Goal: Transaction & Acquisition: Purchase product/service

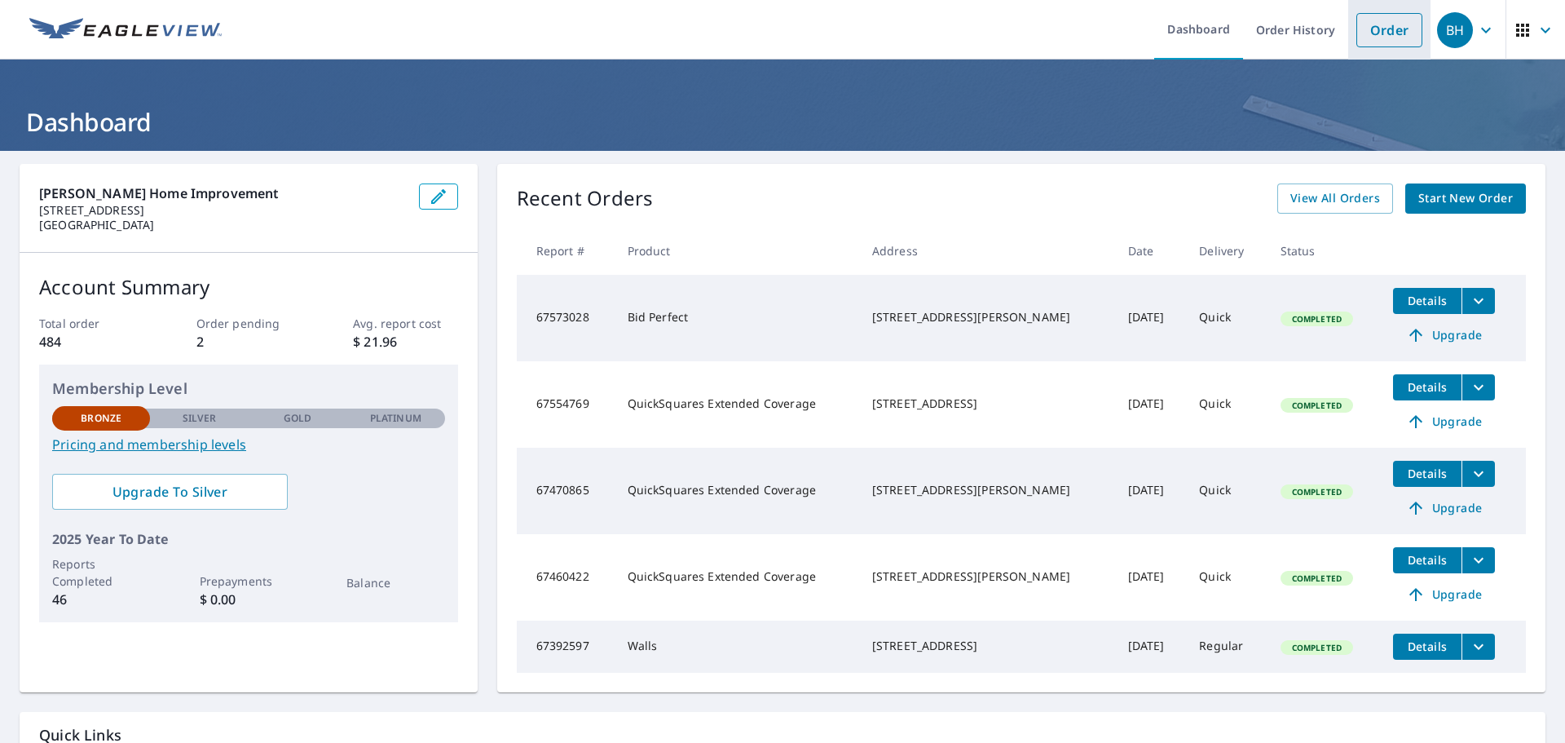
click at [1376, 34] on link "Order" at bounding box center [1390, 30] width 66 height 34
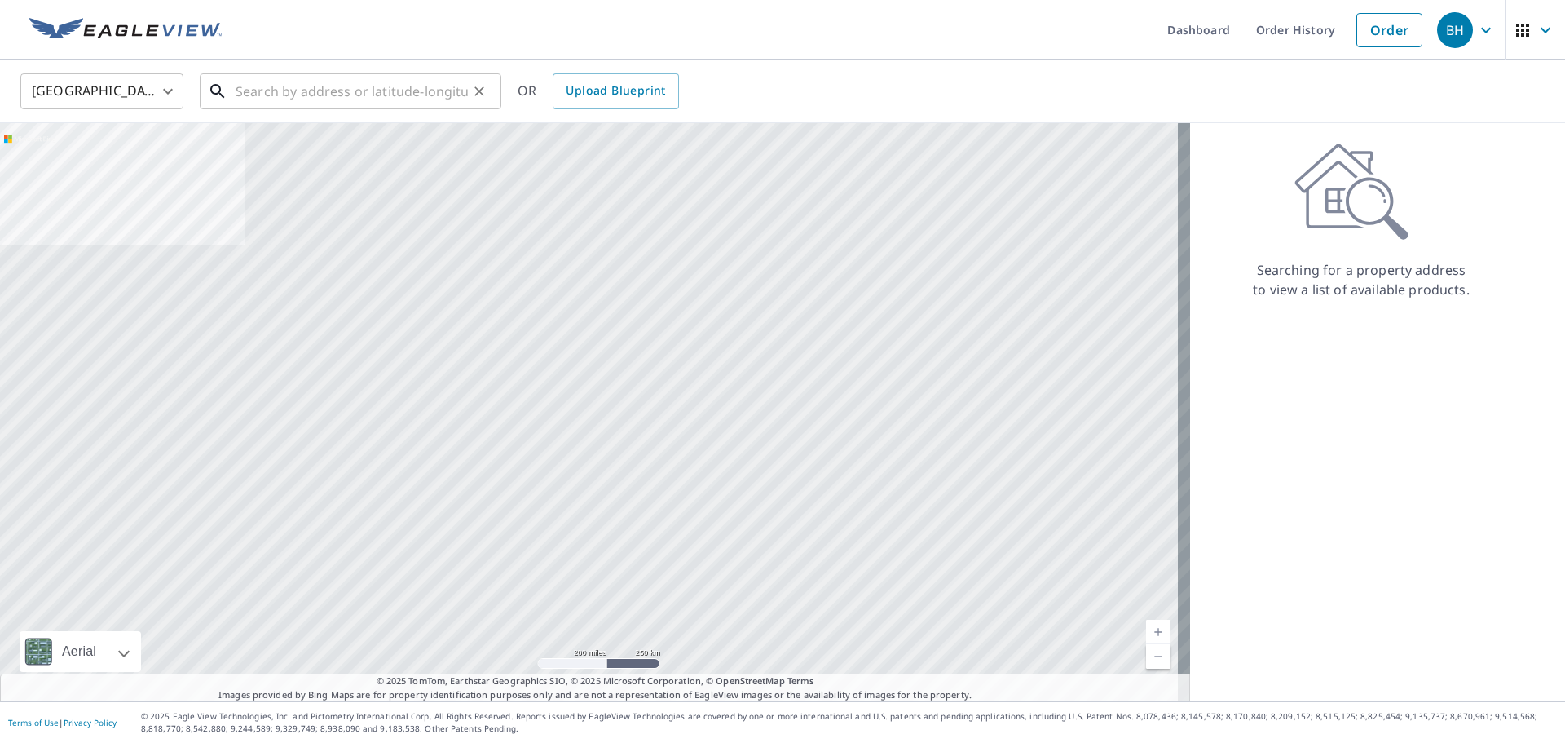
click at [335, 103] on input "text" at bounding box center [352, 91] width 232 height 46
paste input "[STREET_ADDRESS][PERSON_NAME]"
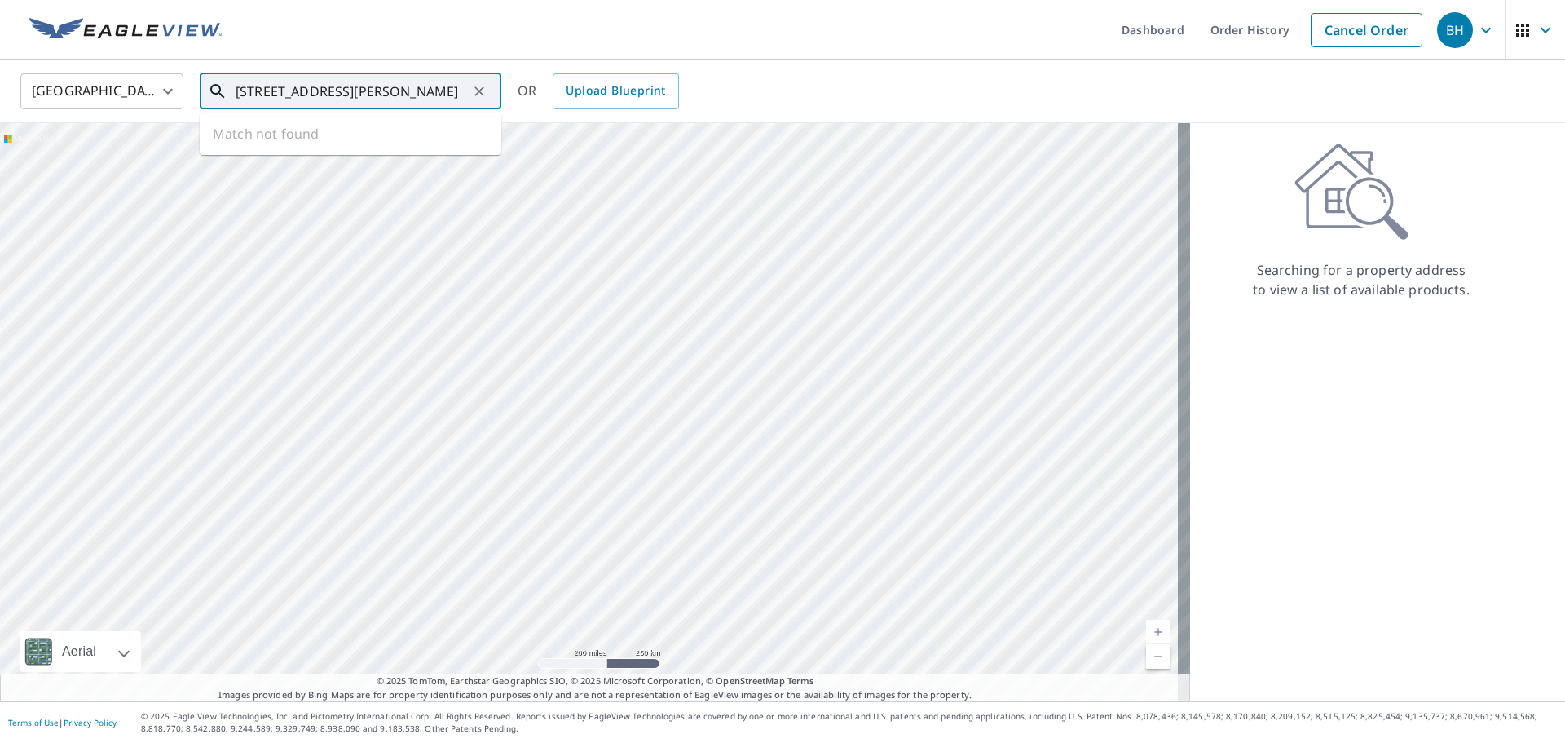
type input "[STREET_ADDRESS][PERSON_NAME]"
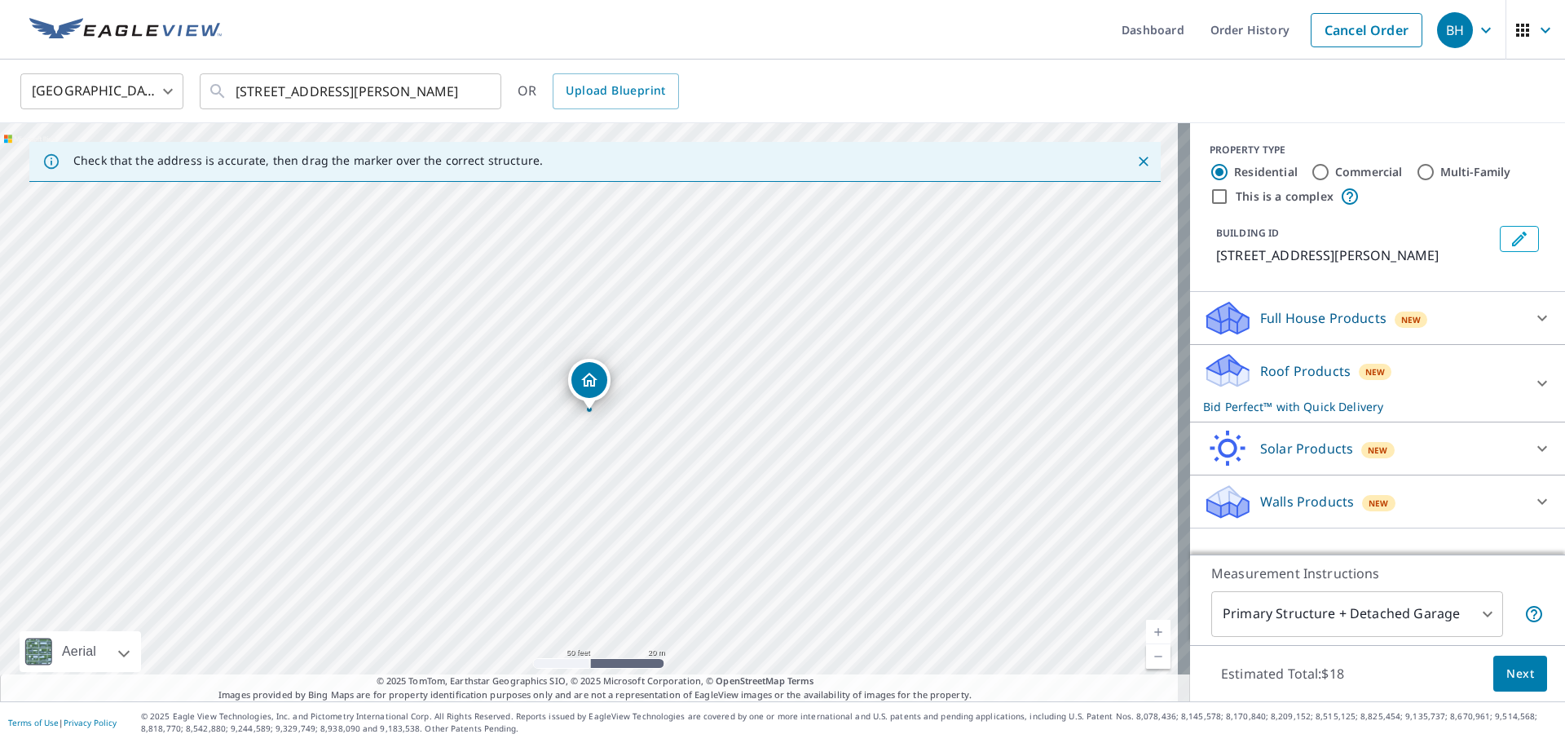
drag, startPoint x: 451, startPoint y: 430, endPoint x: 682, endPoint y: 417, distance: 231.1
click at [682, 417] on div "[STREET_ADDRESS][PERSON_NAME]" at bounding box center [595, 412] width 1190 height 578
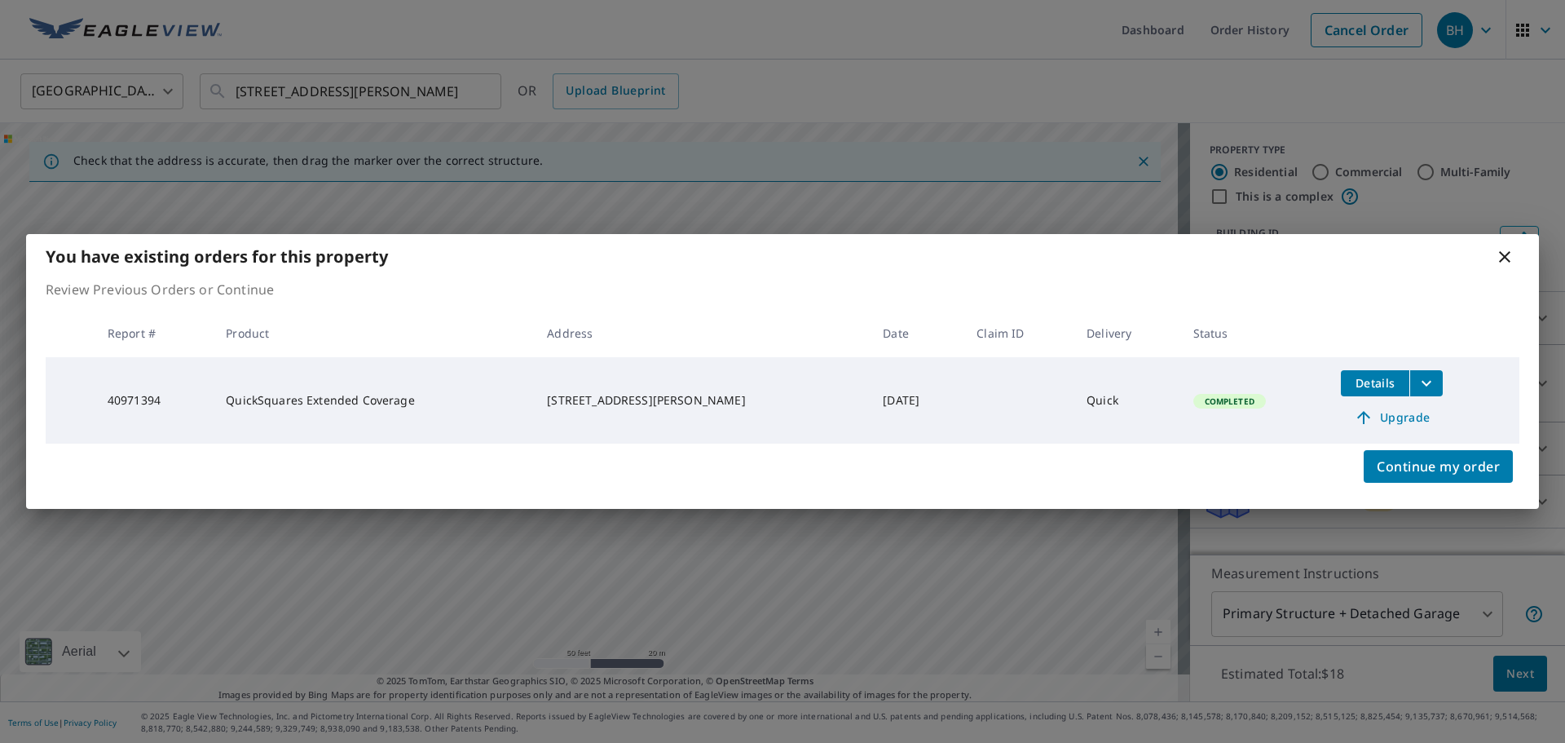
click at [1506, 254] on icon at bounding box center [1505, 257] width 20 height 20
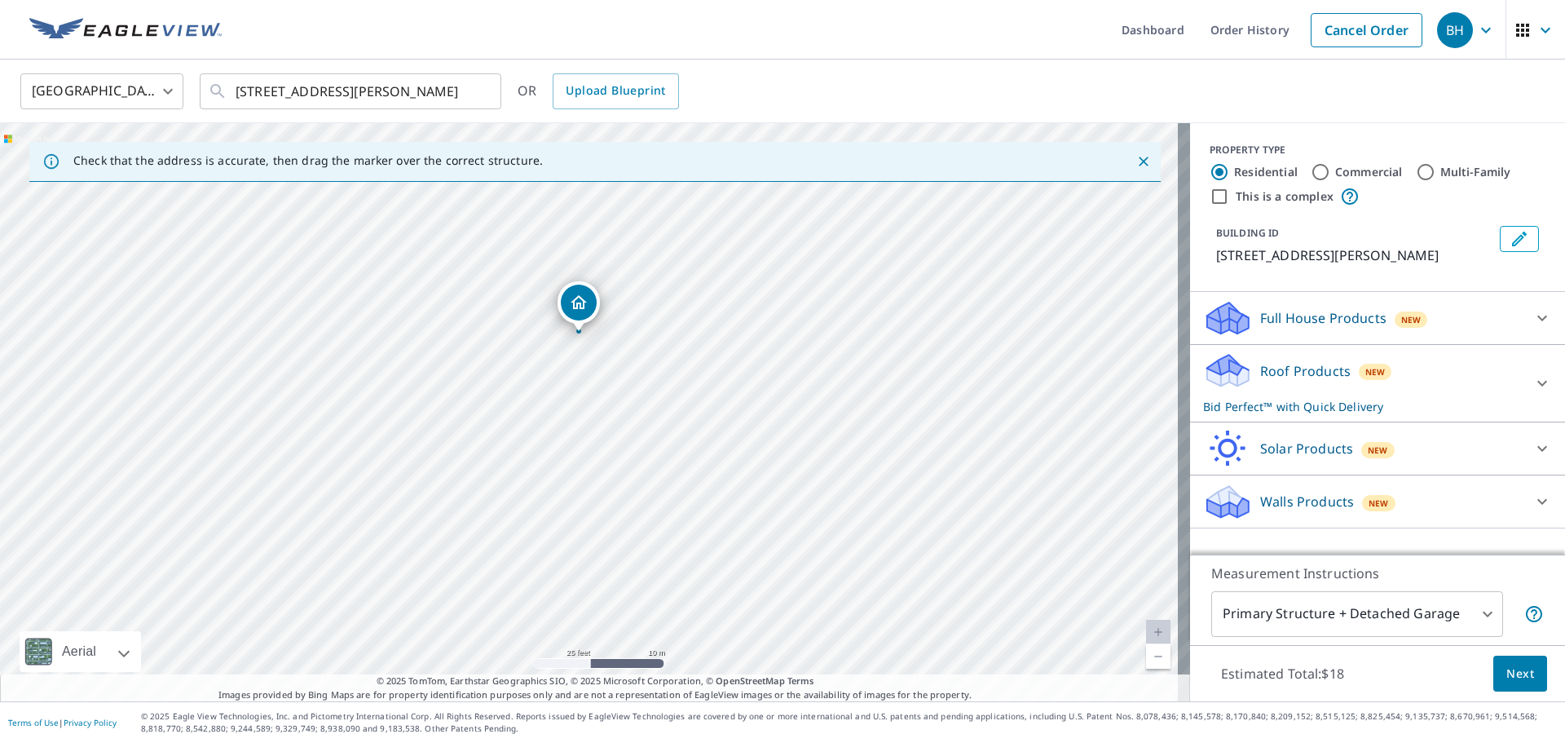
drag, startPoint x: 553, startPoint y: 337, endPoint x: 580, endPoint y: 325, distance: 29.2
click at [1538, 384] on icon at bounding box center [1543, 384] width 10 height 6
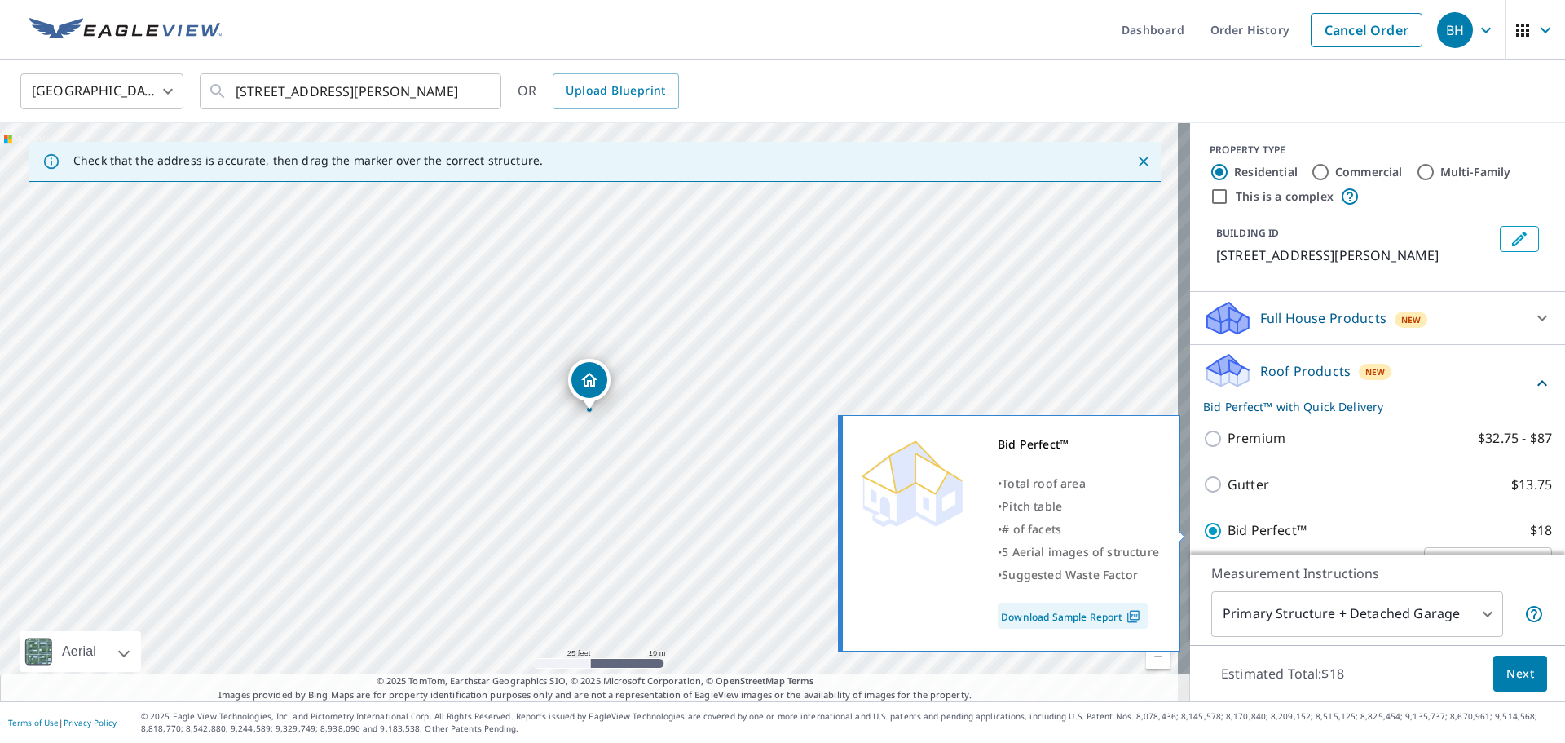
click at [1203, 530] on input "Bid Perfect™ $18" at bounding box center [1215, 531] width 24 height 20
checkbox input "false"
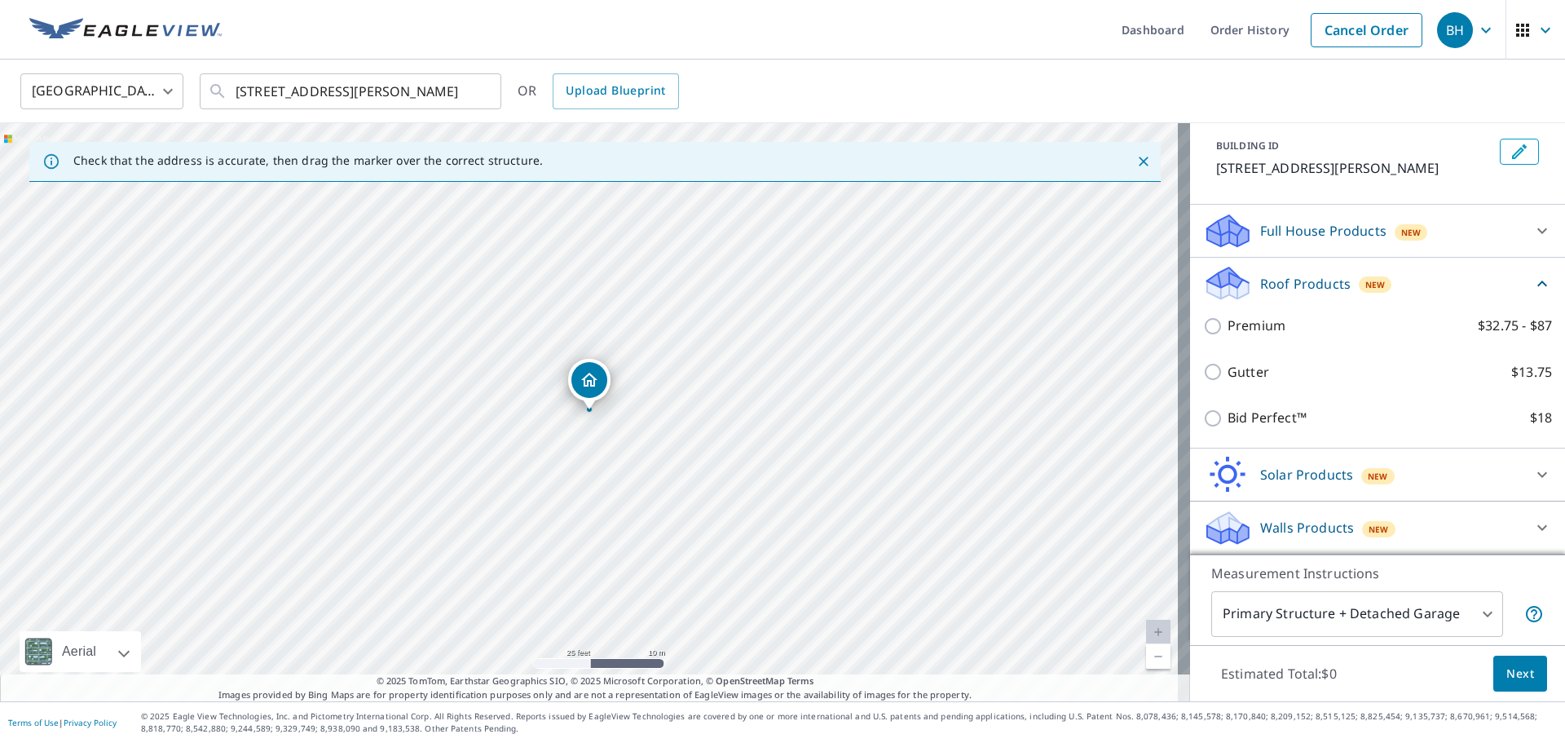
click at [1369, 532] on span "New" at bounding box center [1379, 529] width 20 height 13
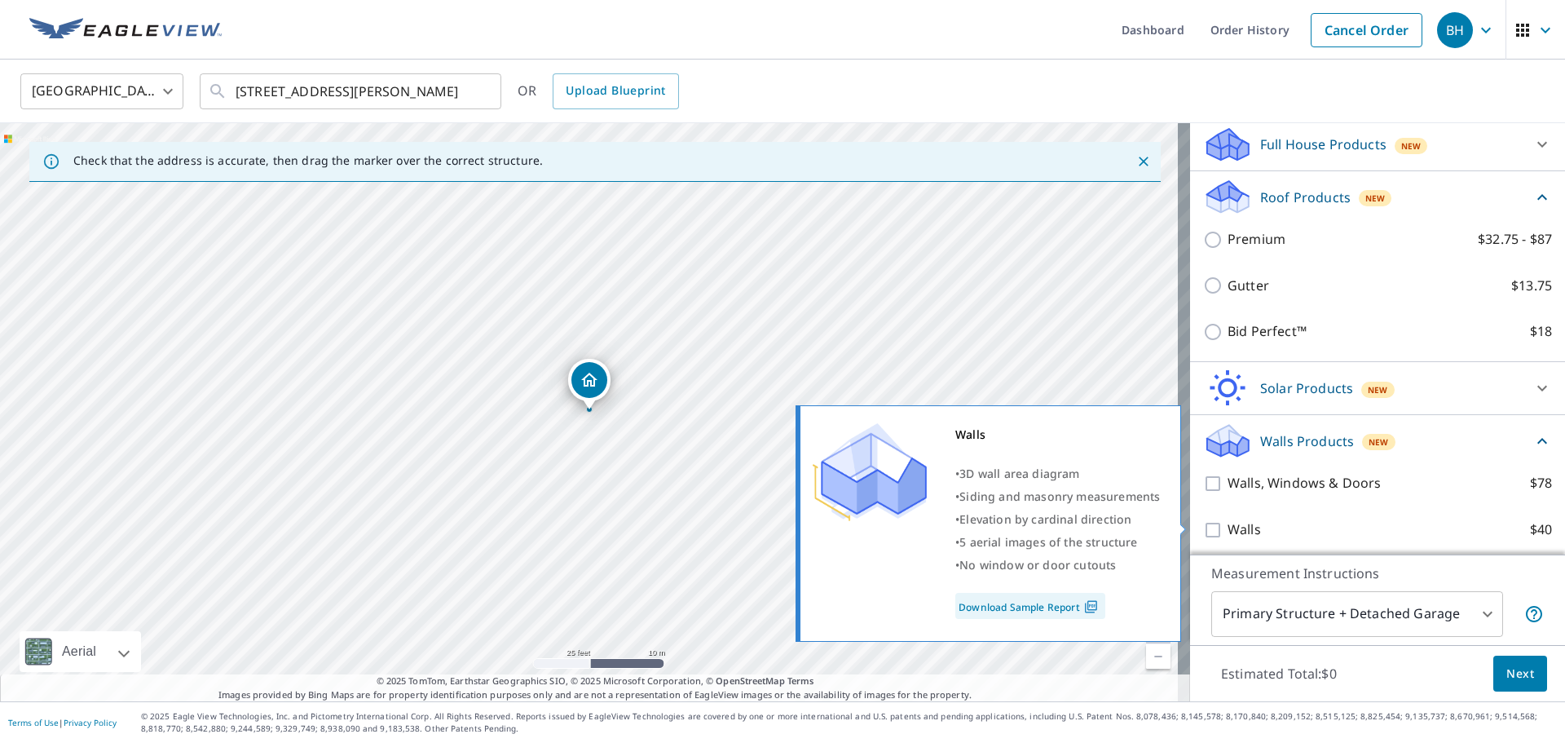
scroll to position [179, 0]
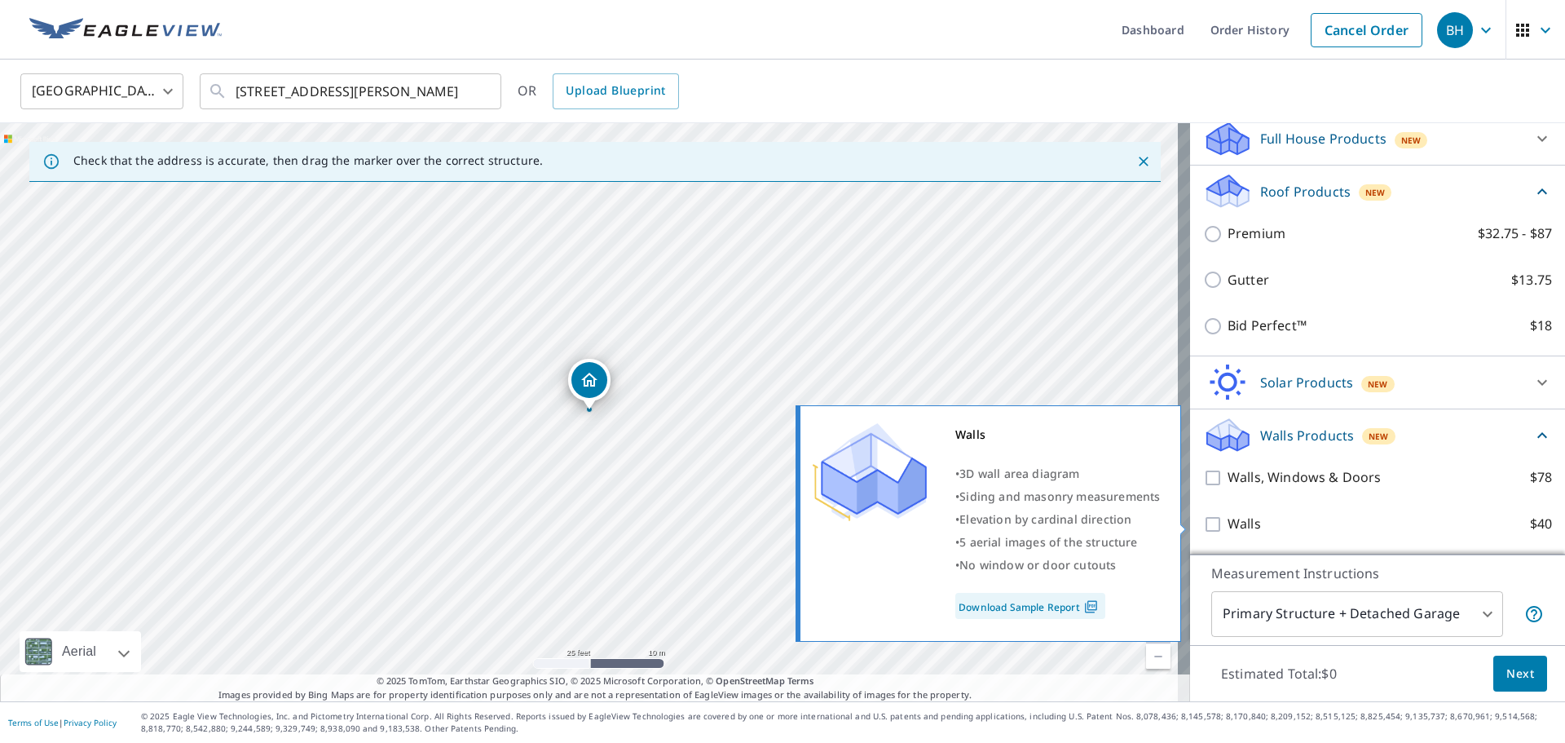
click at [1203, 524] on input "Walls $40" at bounding box center [1215, 524] width 24 height 20
checkbox input "true"
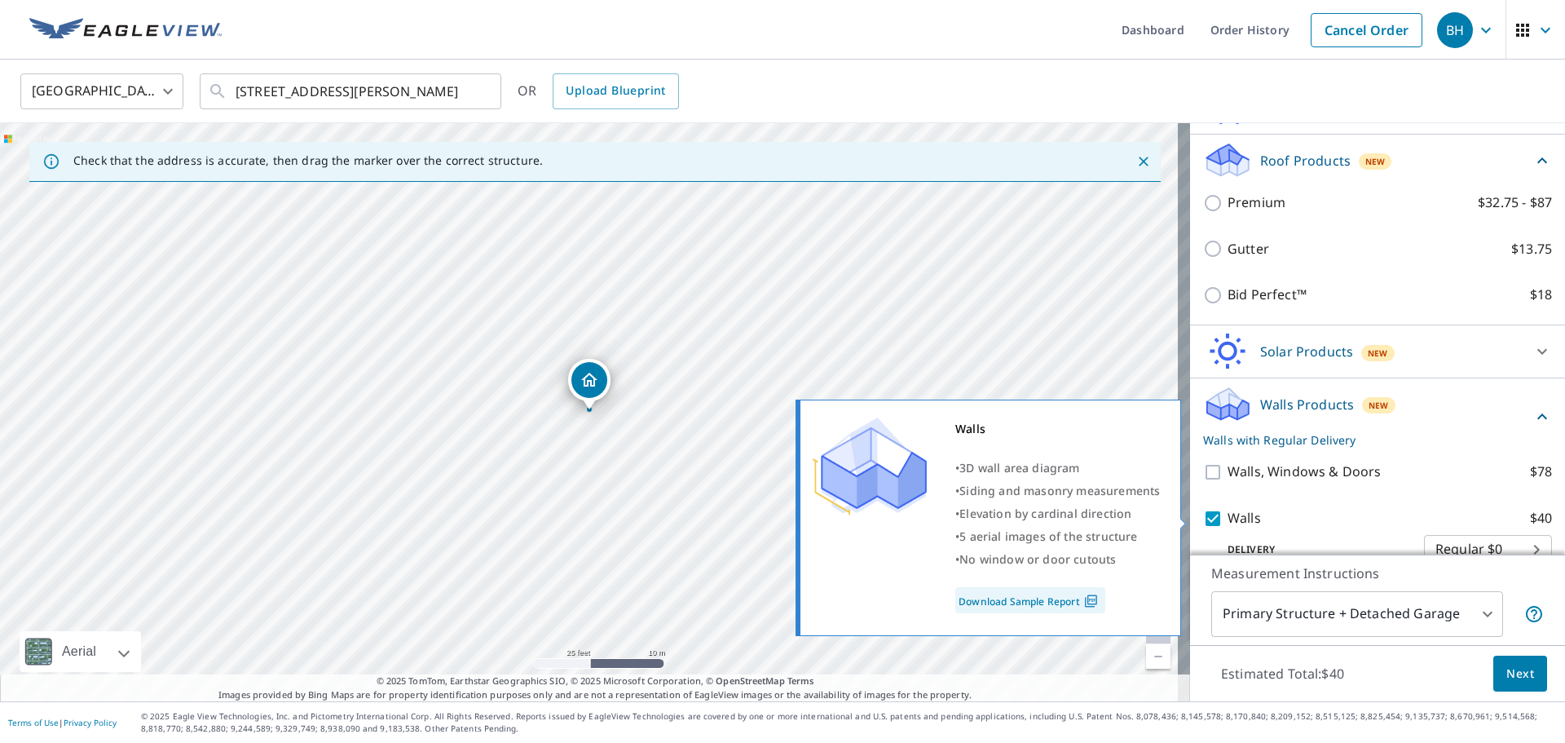
scroll to position [241, 0]
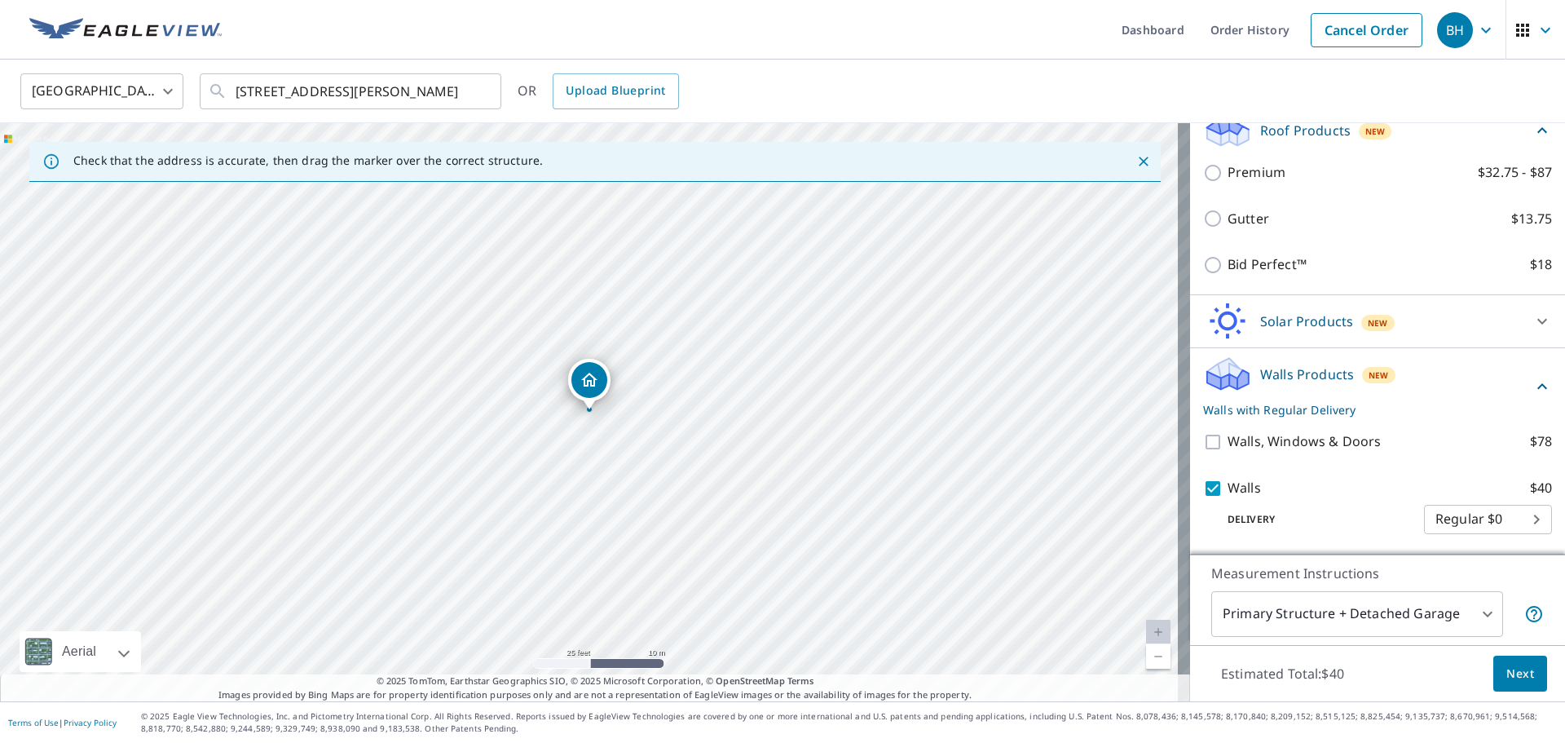
click at [1472, 610] on body "BH BH Dashboard Order History Cancel Order BH [GEOGRAPHIC_DATA] [GEOGRAPHIC_DAT…" at bounding box center [782, 371] width 1565 height 743
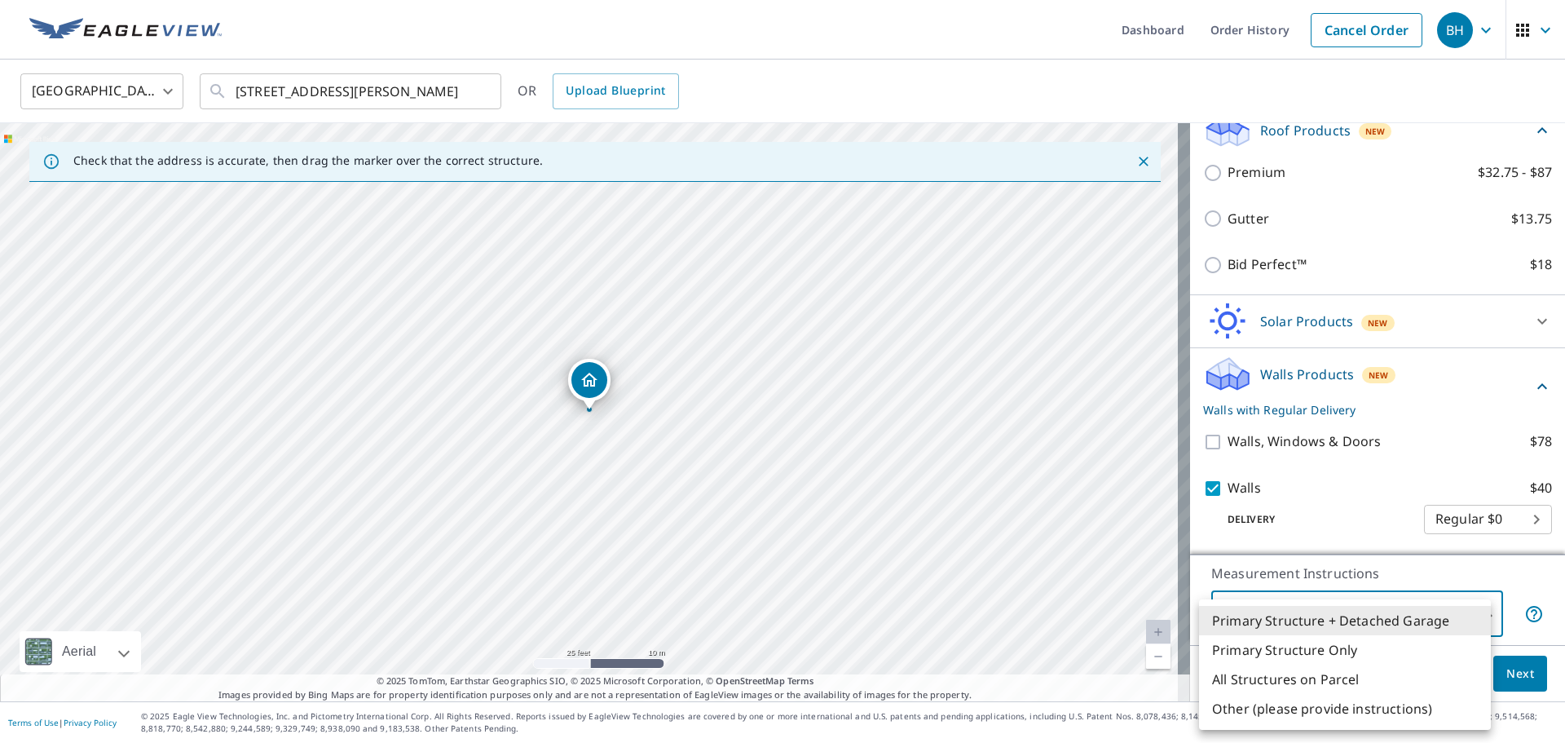
click at [1320, 620] on li "Primary Structure + Detached Garage" at bounding box center [1345, 620] width 292 height 29
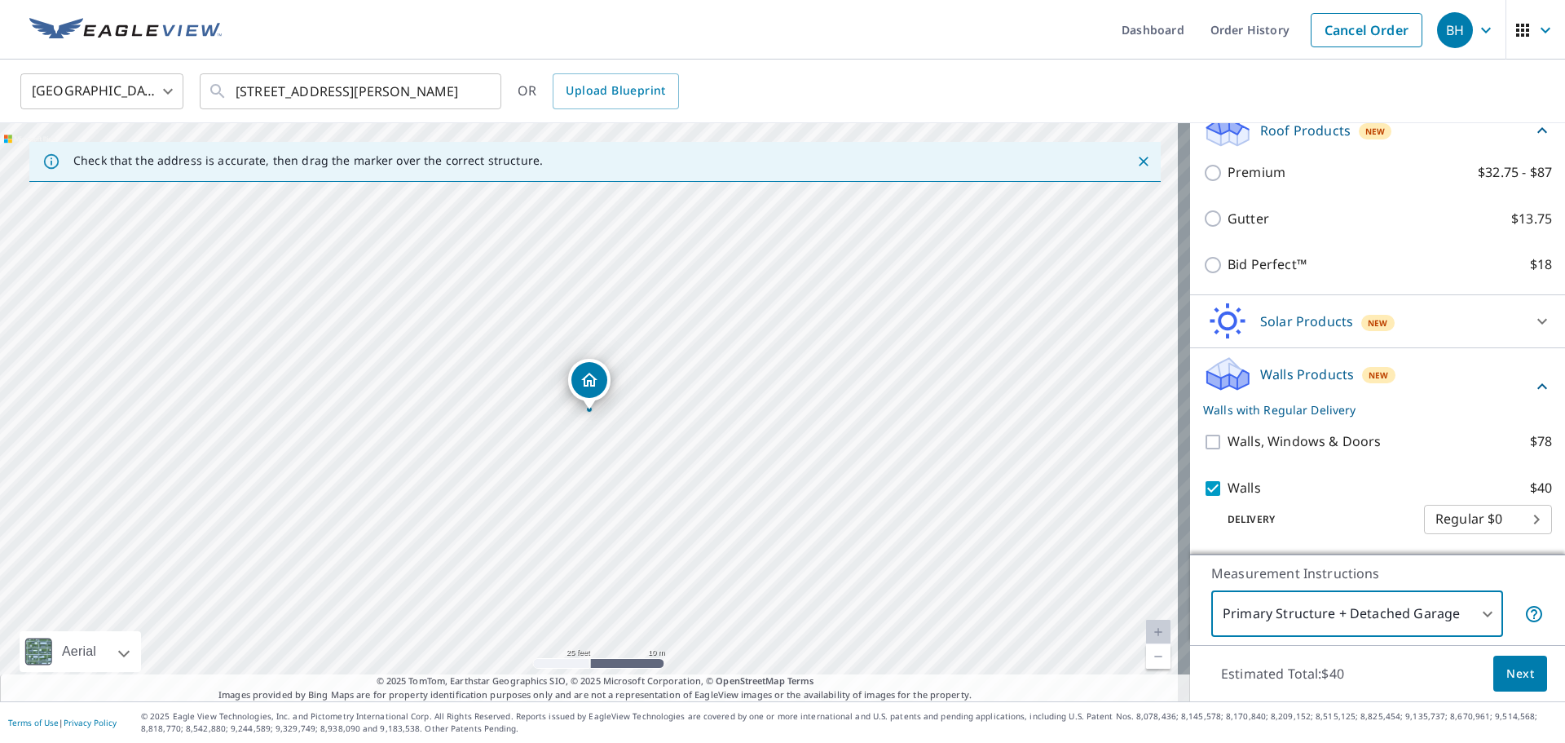
click at [1514, 677] on span "Next" at bounding box center [1521, 674] width 28 height 20
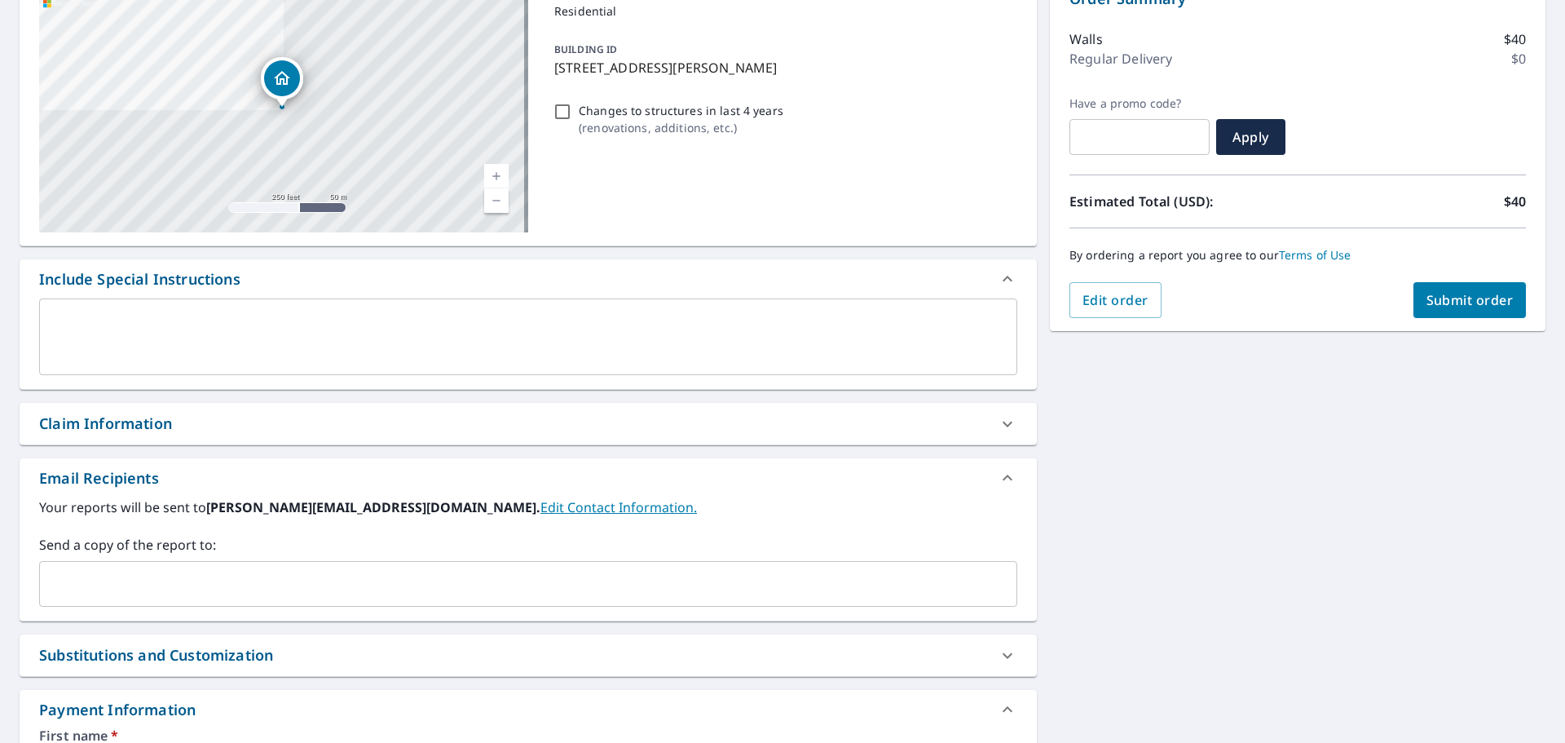
scroll to position [163, 0]
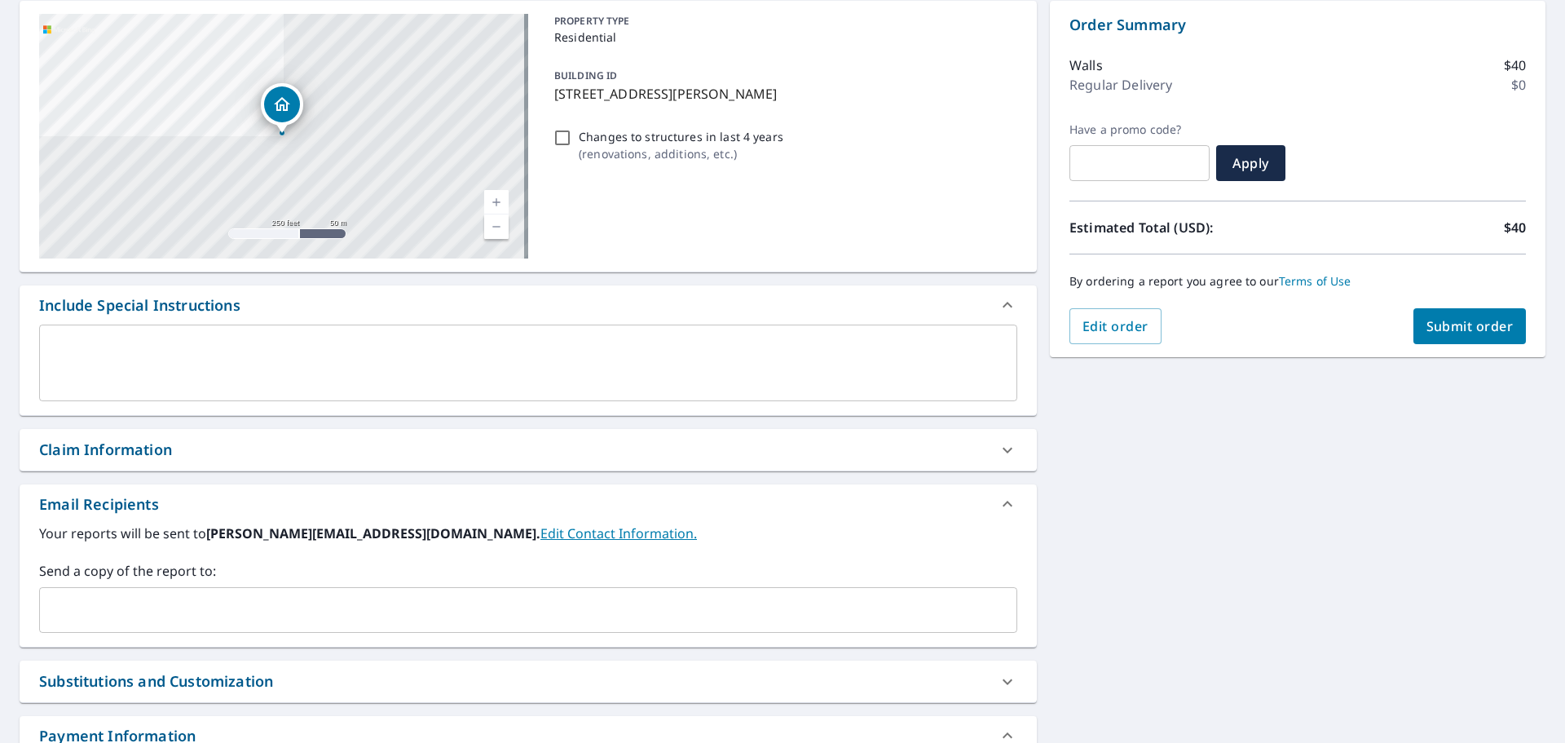
click at [111, 347] on textarea at bounding box center [529, 363] width 956 height 46
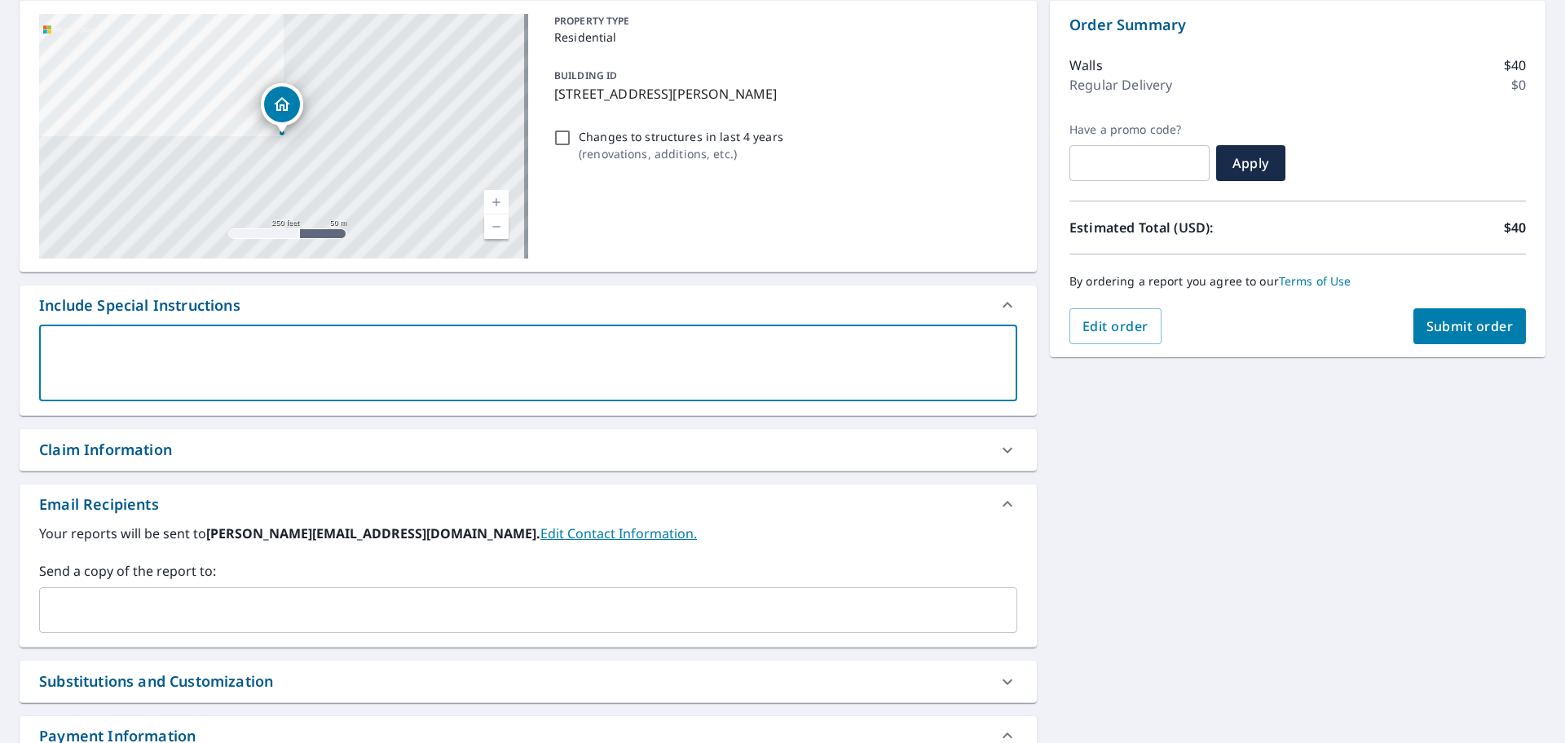
type textarea "J"
type textarea "x"
type textarea "Jo"
type textarea "x"
type textarea "Joh"
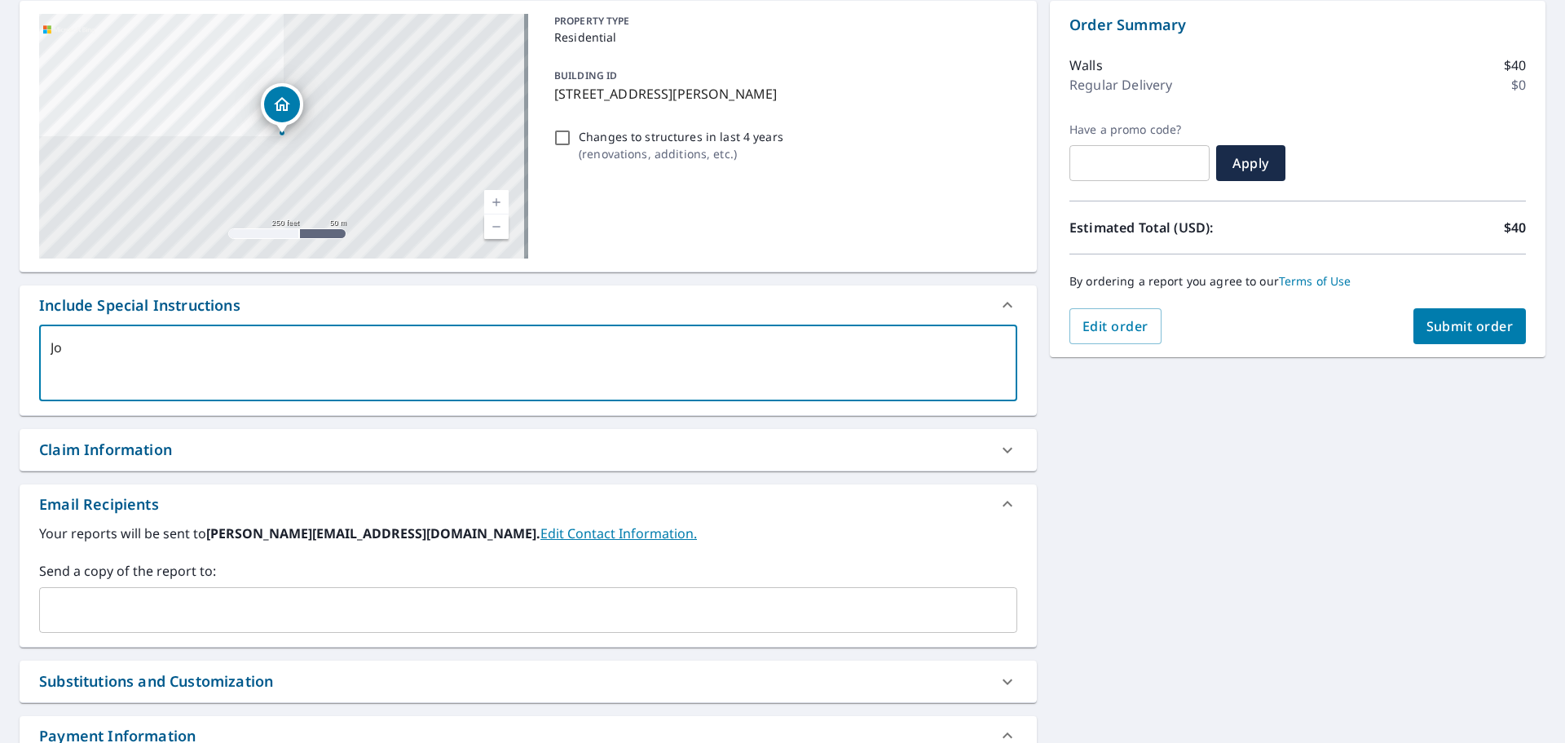
type textarea "x"
type textarea "[PERSON_NAME]"
type textarea "x"
type textarea "[PERSON_NAME]"
type textarea "x"
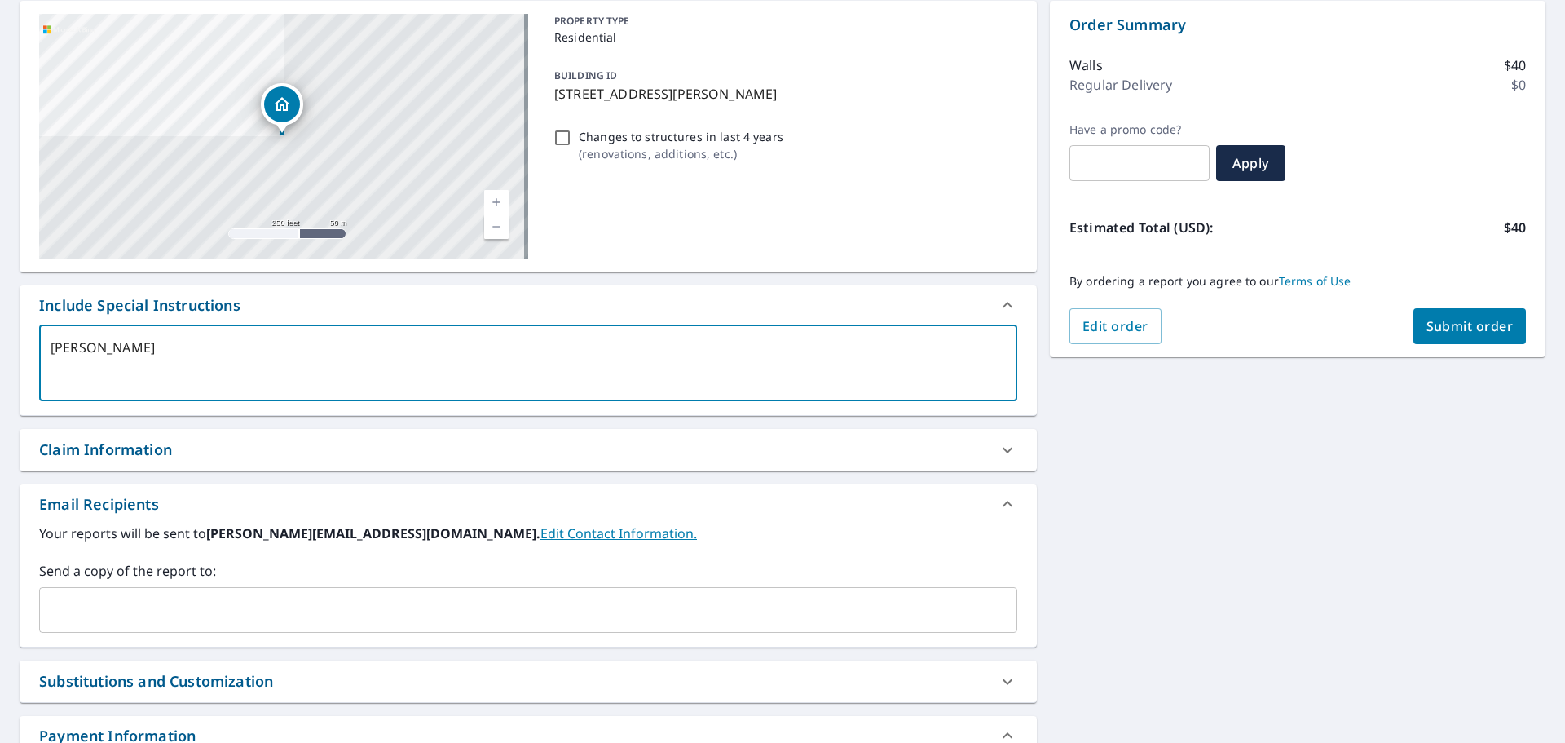
type textarea "[PERSON_NAME]"
type textarea "x"
type textarea "[PERSON_NAME]"
type textarea "x"
type textarea "[PERSON_NAME]"
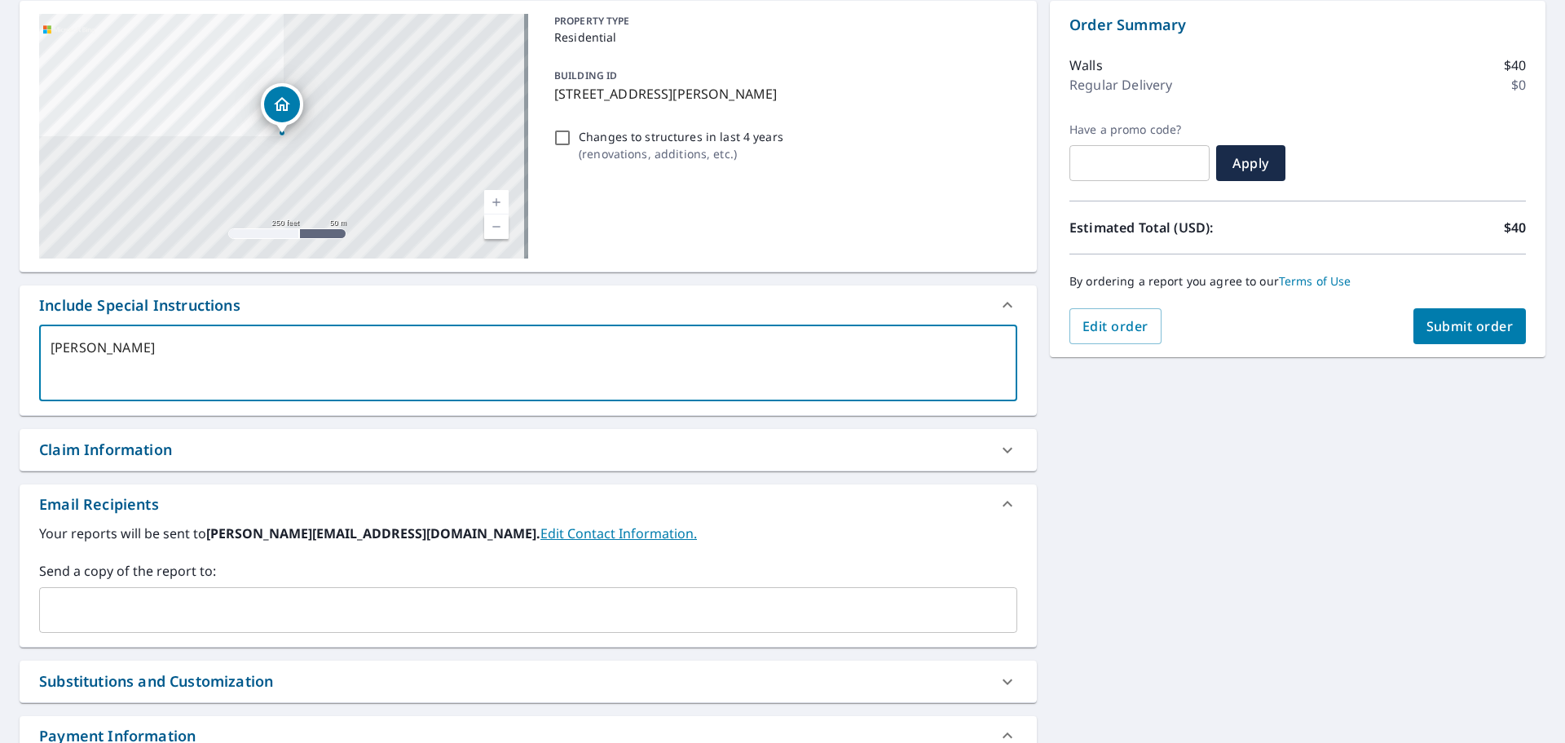
type textarea "x"
type textarea "[PERSON_NAME]"
type textarea "x"
type textarea "[PERSON_NAME]"
type textarea "x"
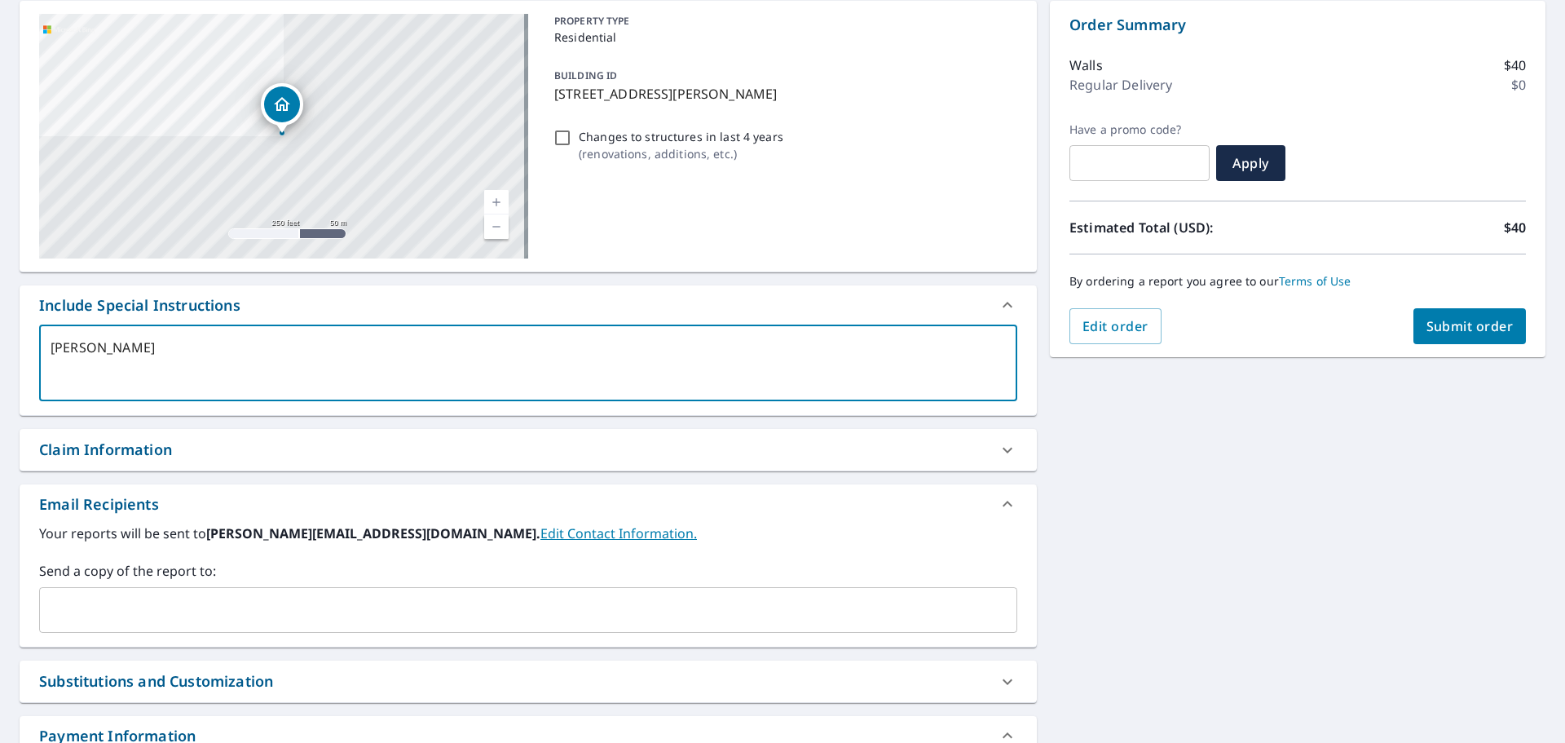
type textarea "[PERSON_NAME]"
type textarea "x"
type textarea "[PERSON_NAME]"
type textarea "x"
type textarea "[PERSON_NAME]"
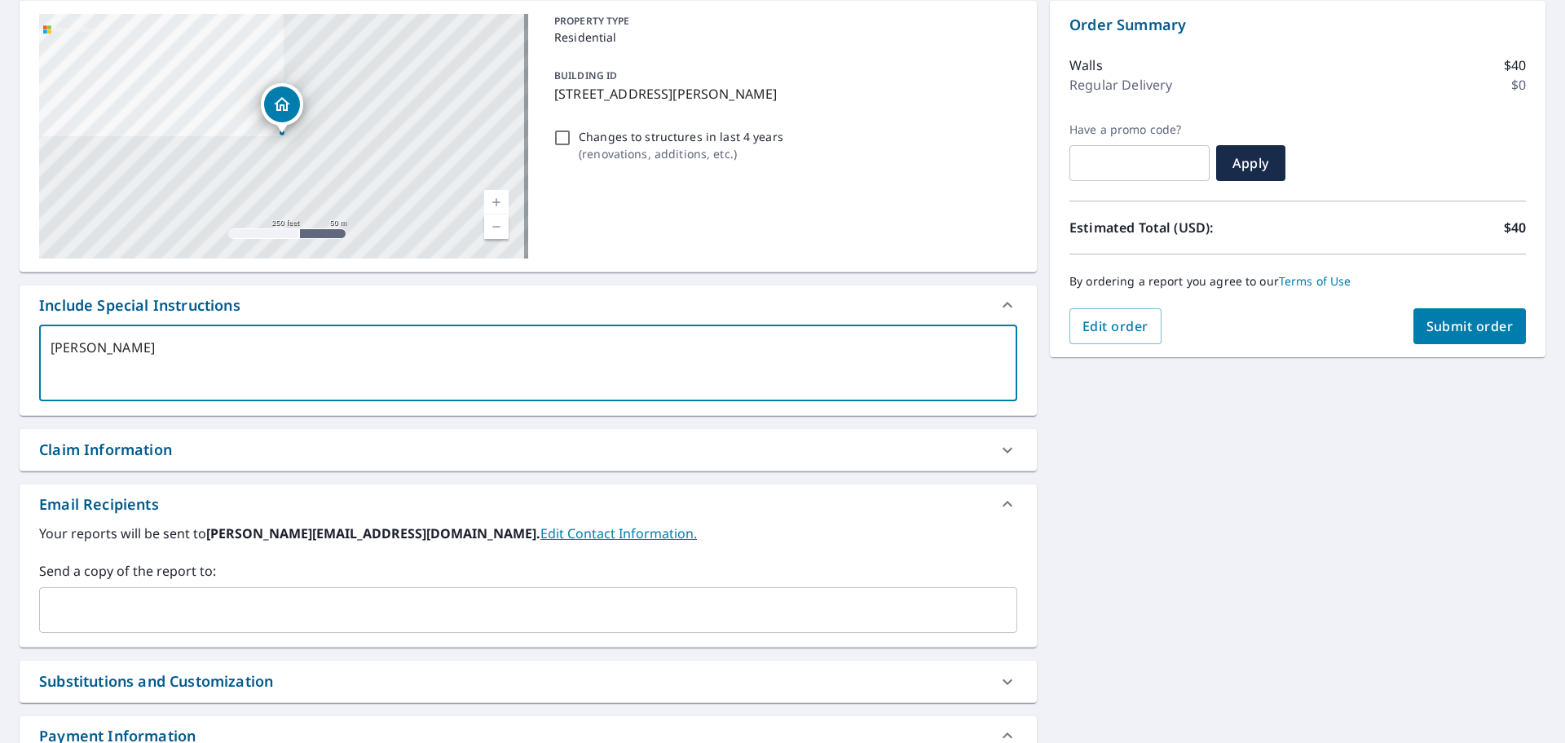
type textarea "x"
type textarea "[PERSON_NAME]"
type textarea "x"
type textarea "[PERSON_NAME]"
type textarea "x"
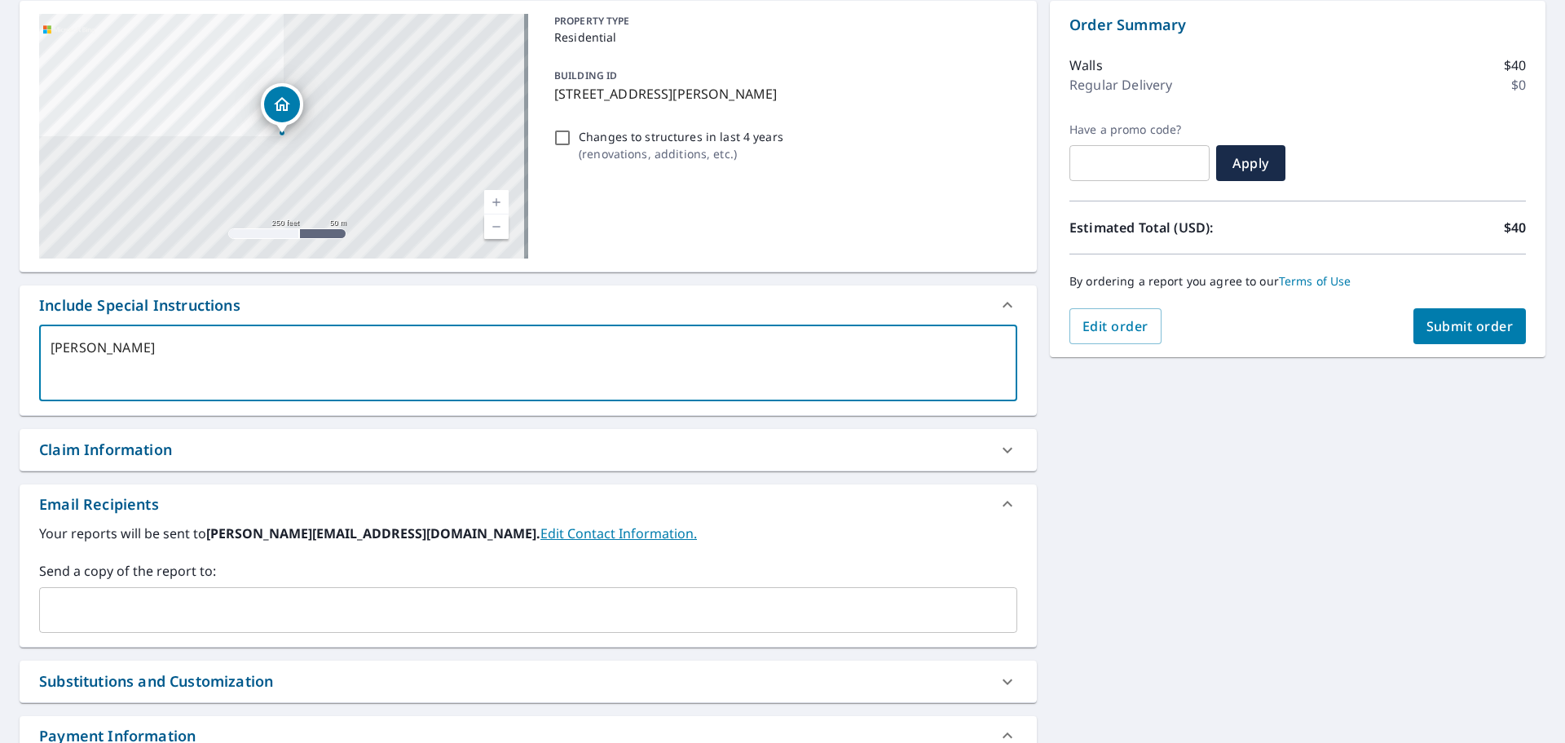
type textarea "[PERSON_NAME]"
type textarea "x"
type textarea "Joh"
type textarea "x"
type textarea "Jo"
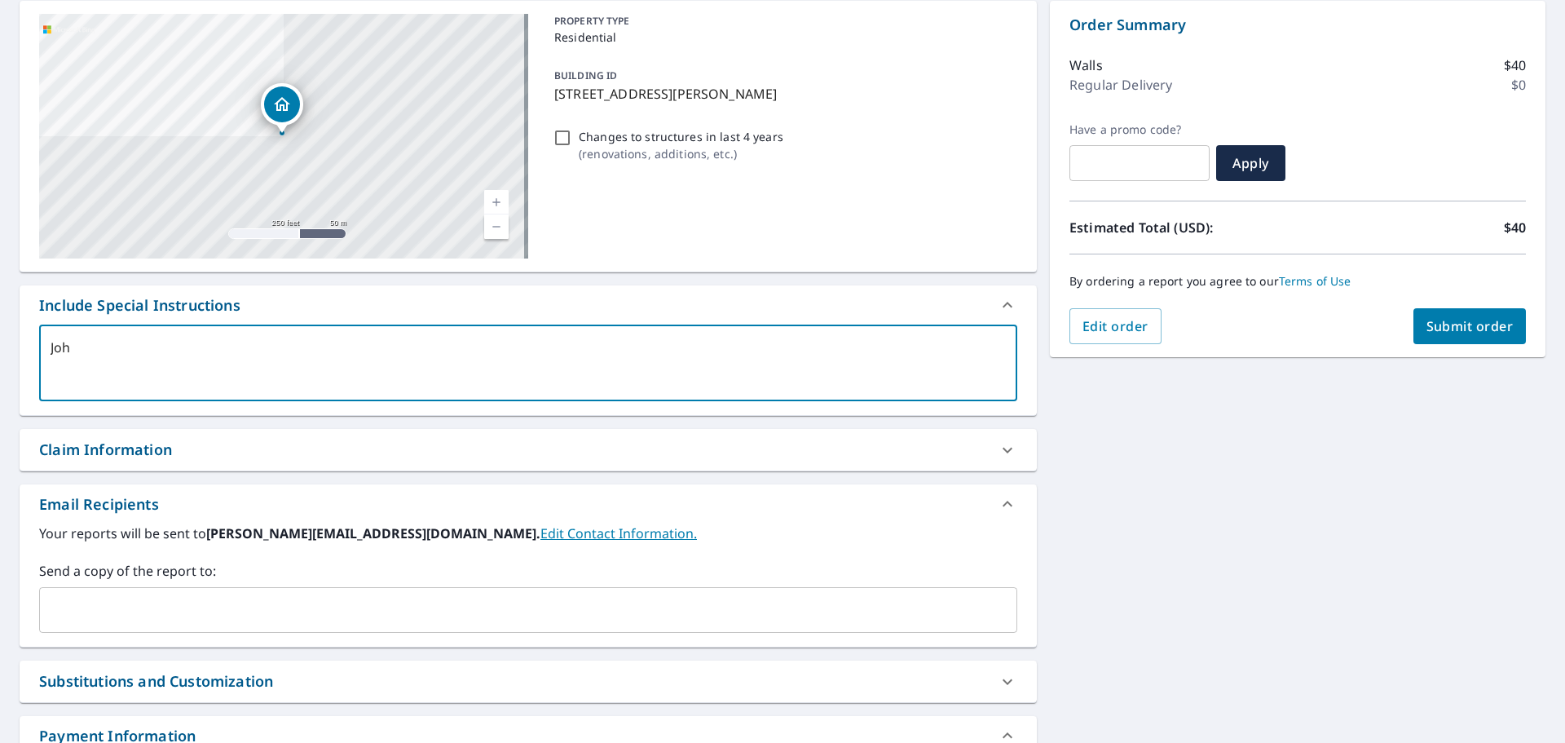
type textarea "x"
type textarea "J"
type textarea "x"
click at [236, 603] on input "text" at bounding box center [515, 609] width 939 height 31
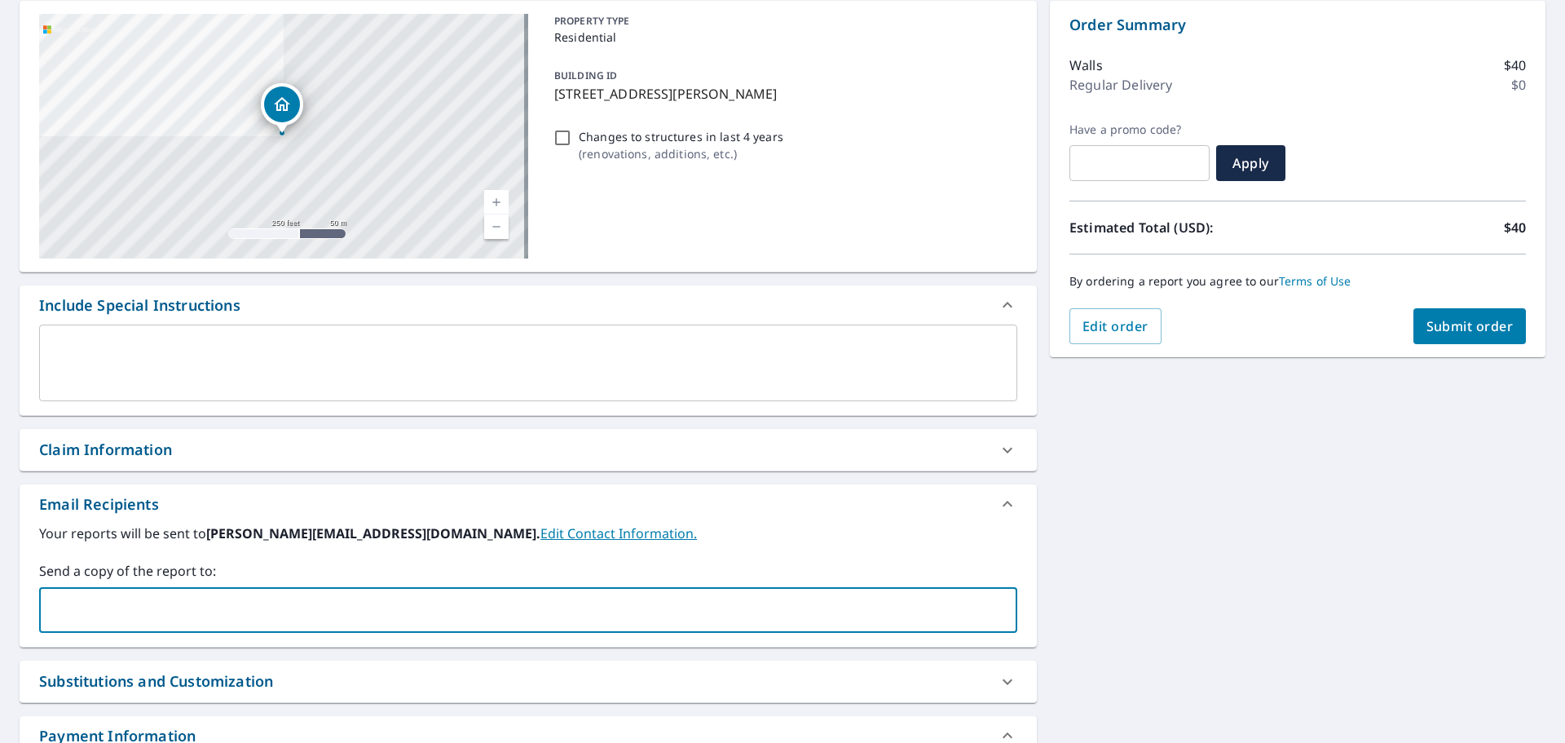
type input "[EMAIL_ADDRESS][DOMAIN_NAME]"
type input "[PERSON_NAME]"
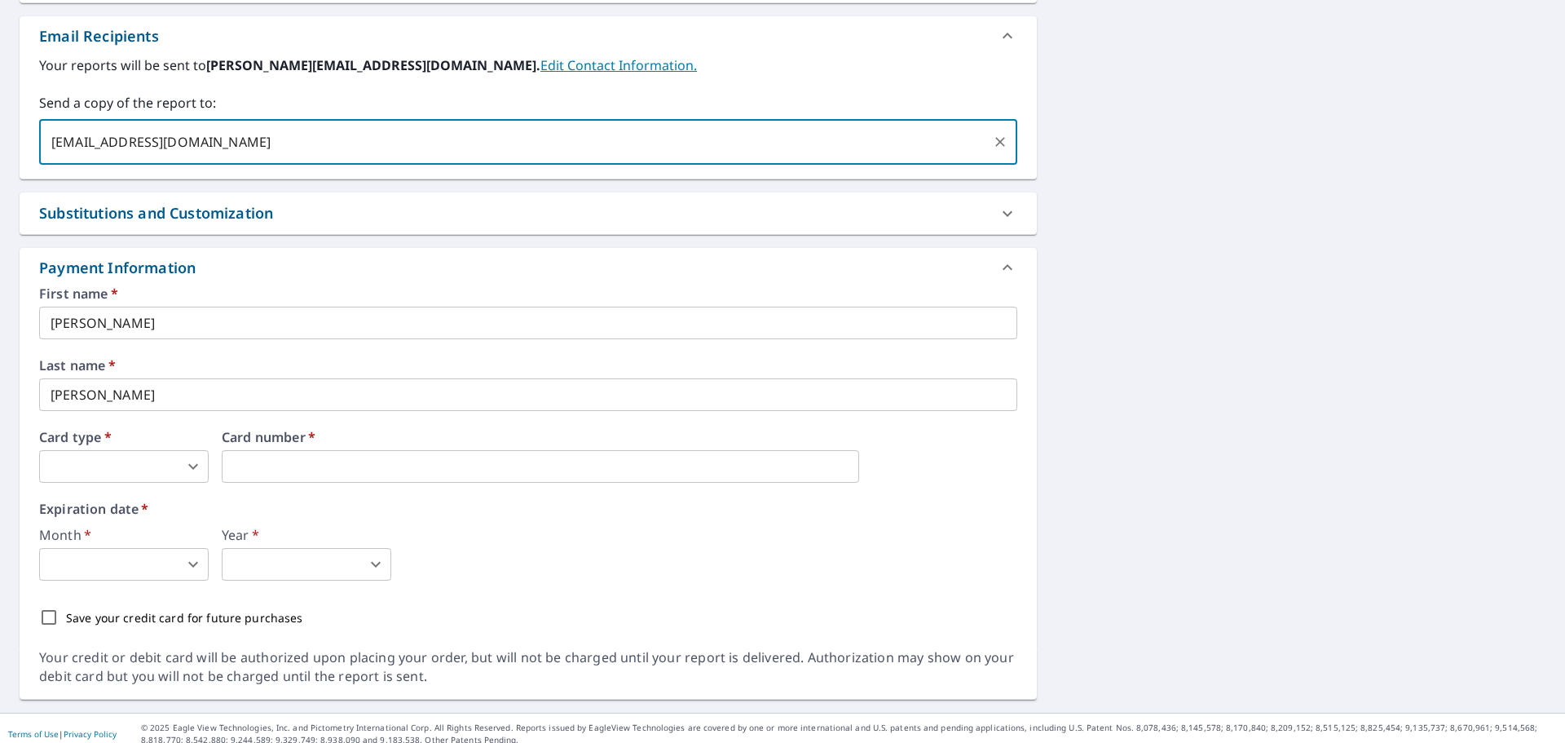
scroll to position [643, 0]
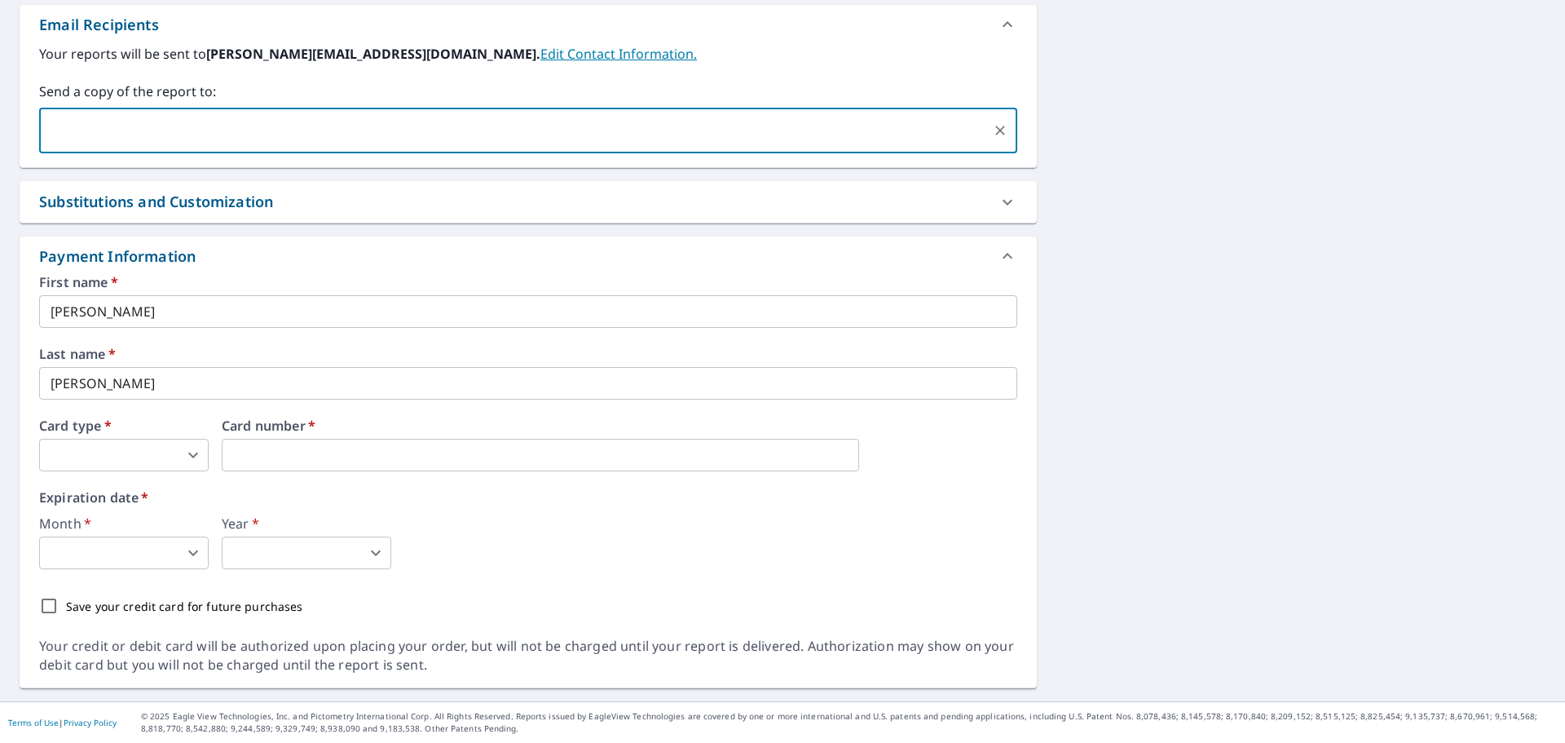
click at [78, 453] on body "BH BH Dashboard Order History Cancel Order BH Dashboard / Finalize Order Finali…" at bounding box center [782, 371] width 1565 height 743
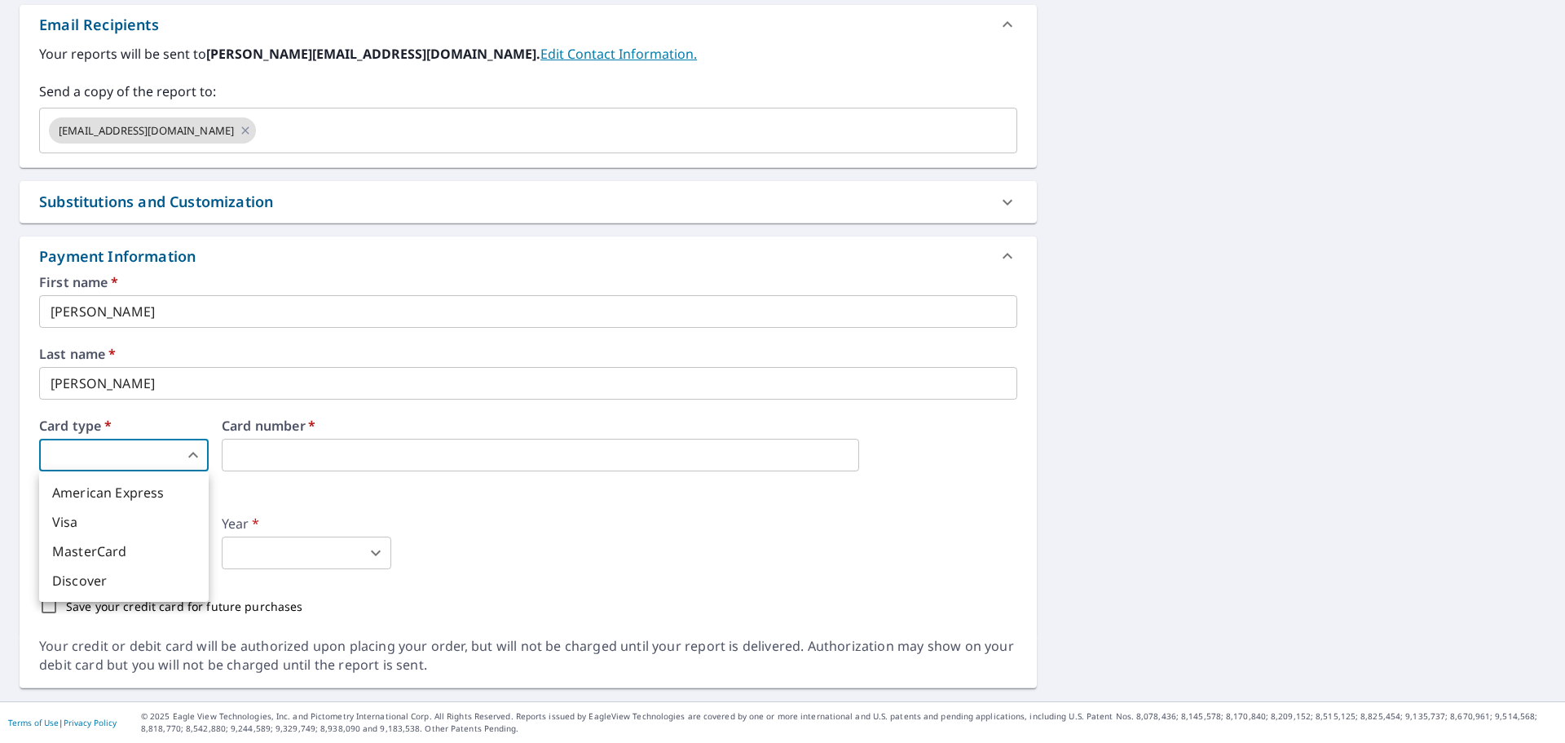
click at [83, 523] on li "Visa" at bounding box center [124, 521] width 170 height 29
type input "2"
click at [93, 548] on body "BH BH Dashboard Order History Cancel Order BH Dashboard / Finalize Order Finali…" at bounding box center [782, 371] width 1565 height 743
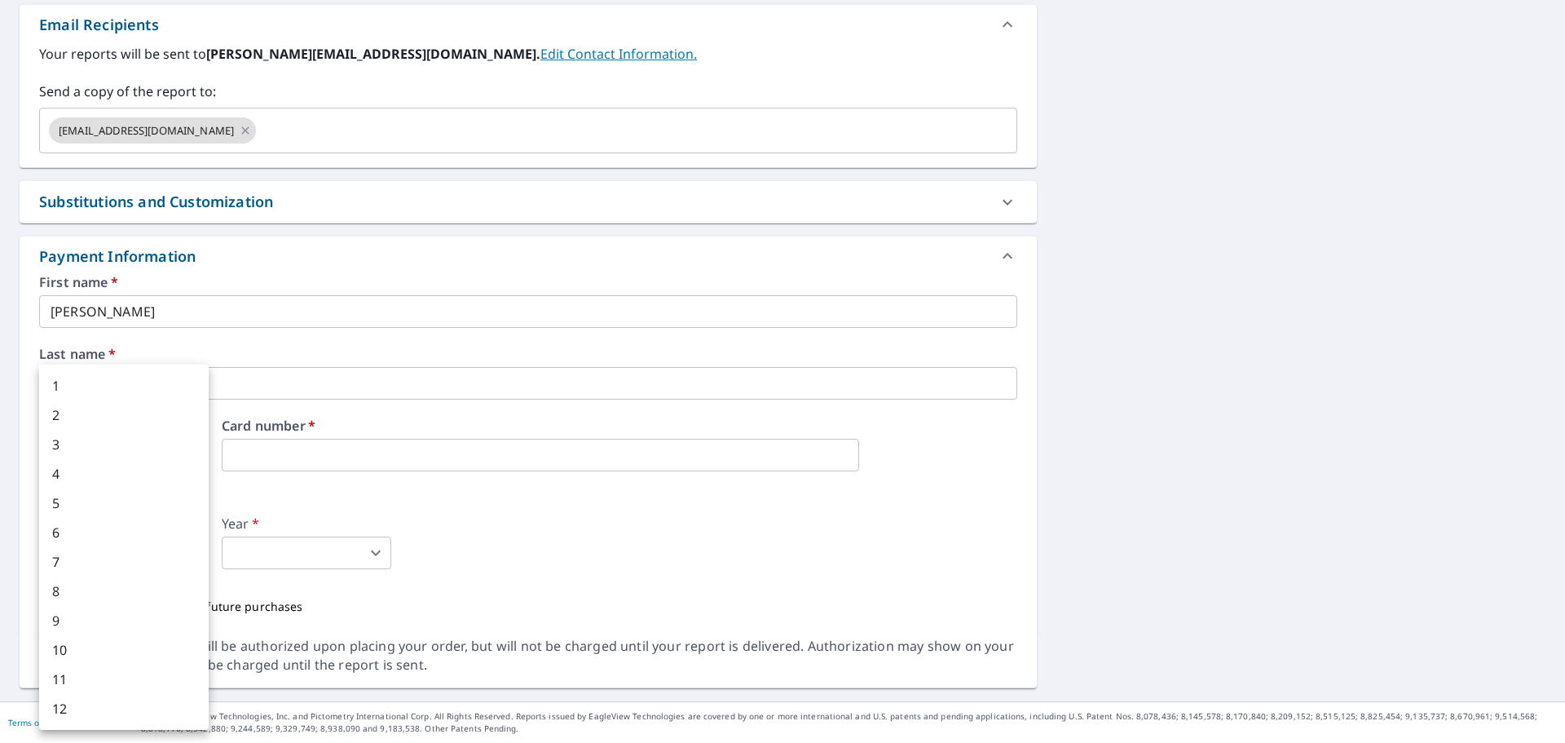
click at [84, 615] on li "9" at bounding box center [124, 620] width 170 height 29
type input "9"
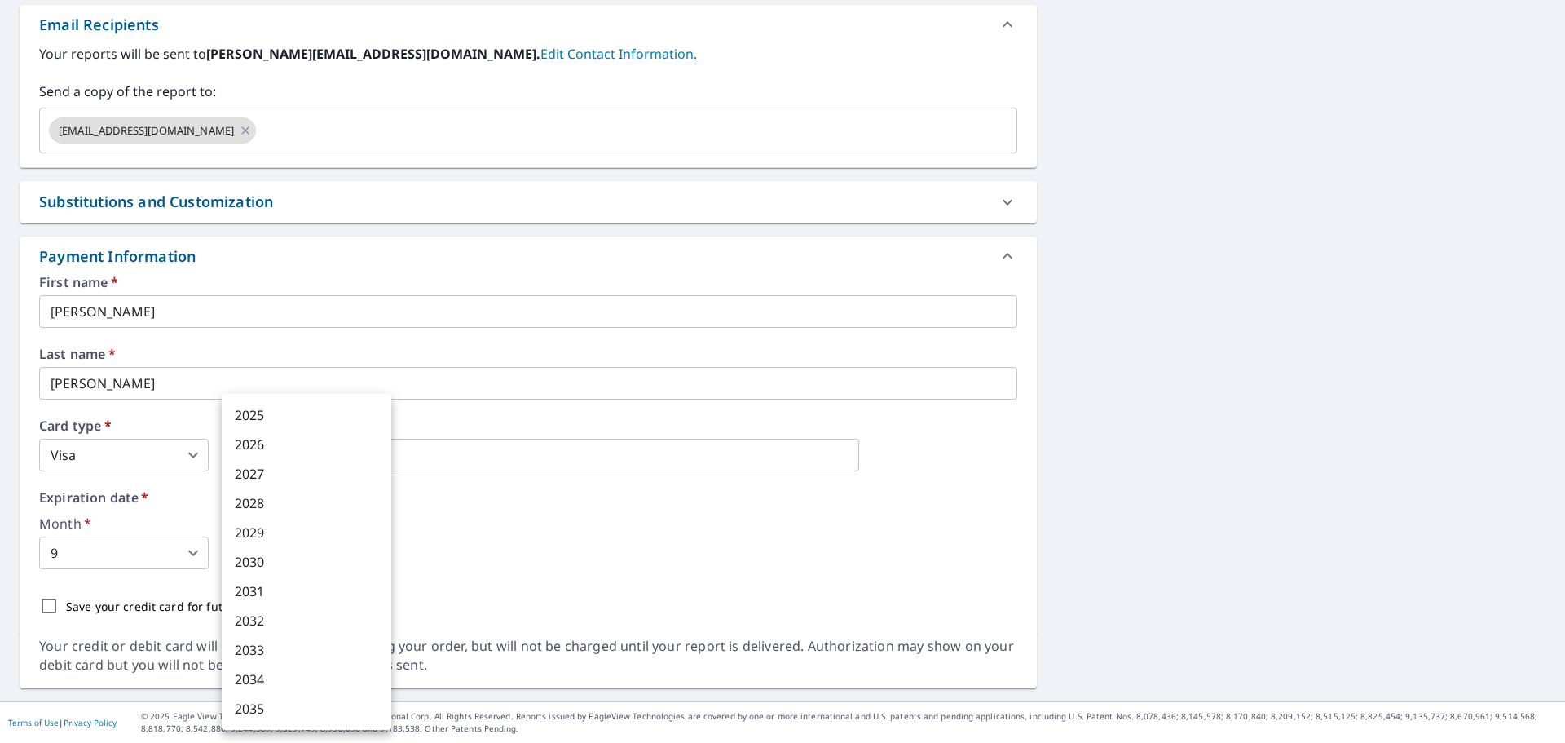
click at [374, 546] on body "BH BH Dashboard Order History Cancel Order BH Dashboard / Finalize Order Finali…" at bounding box center [782, 371] width 1565 height 743
click at [265, 477] on li "2027" at bounding box center [307, 473] width 170 height 29
type input "2027"
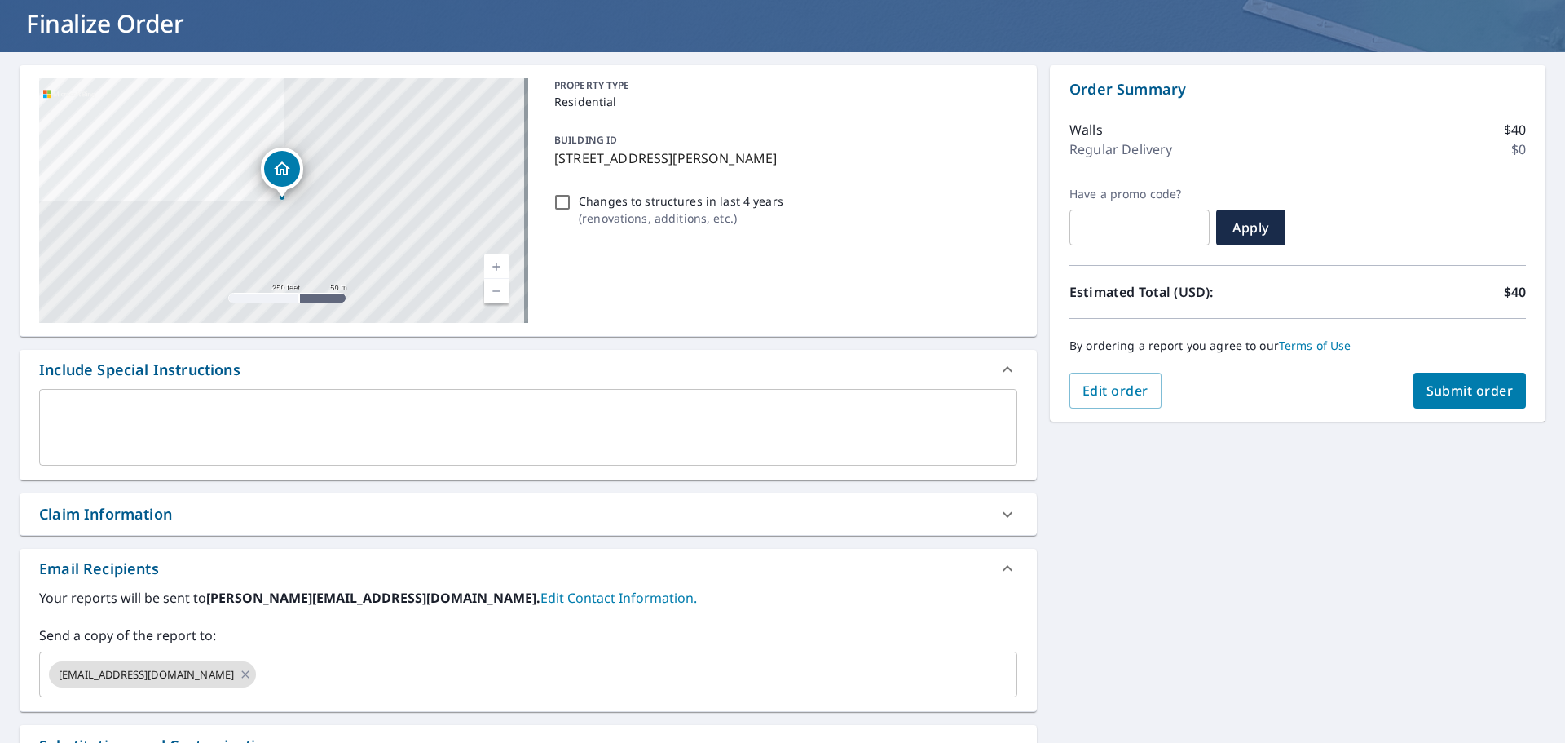
scroll to position [72, 0]
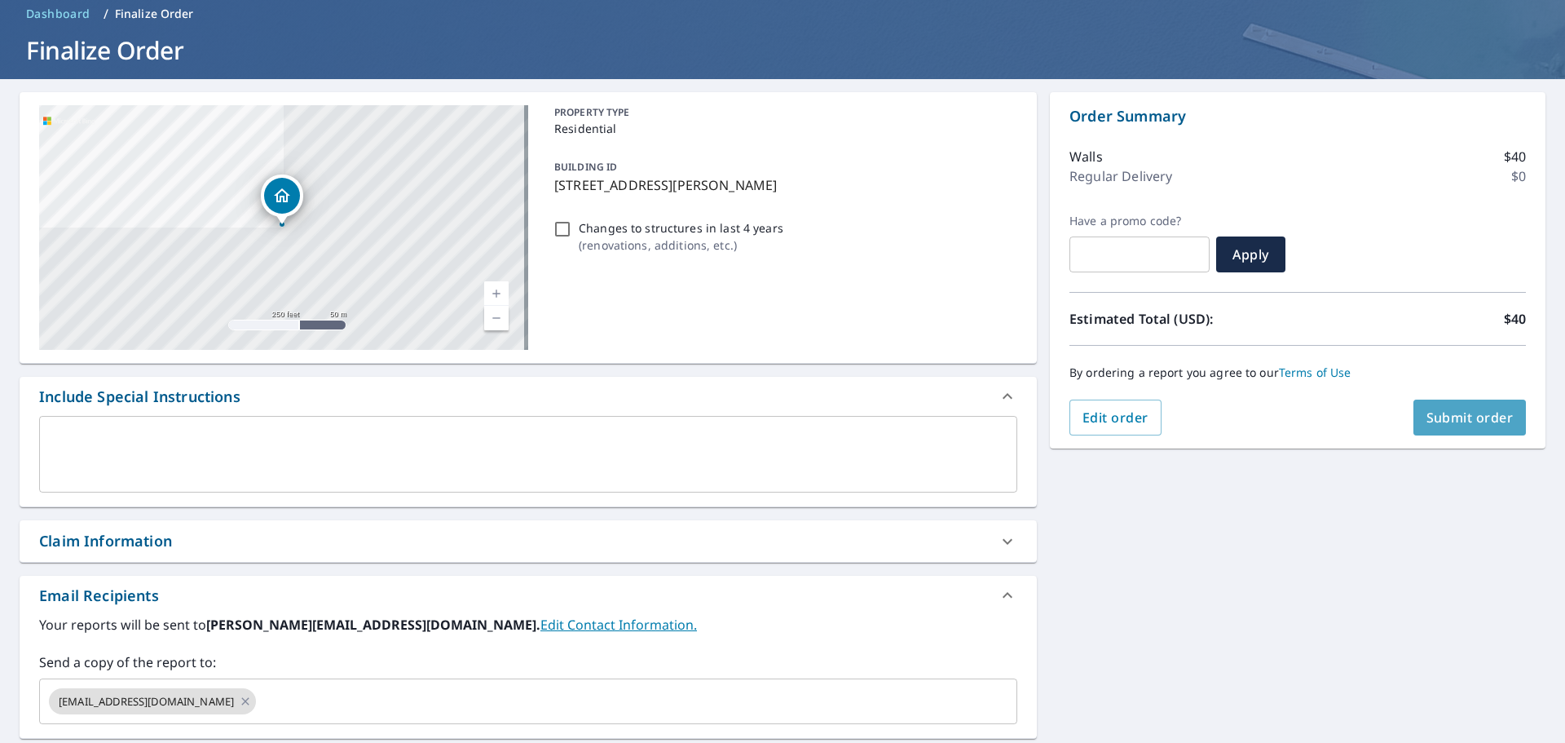
click at [1460, 417] on span "Submit order" at bounding box center [1470, 417] width 87 height 18
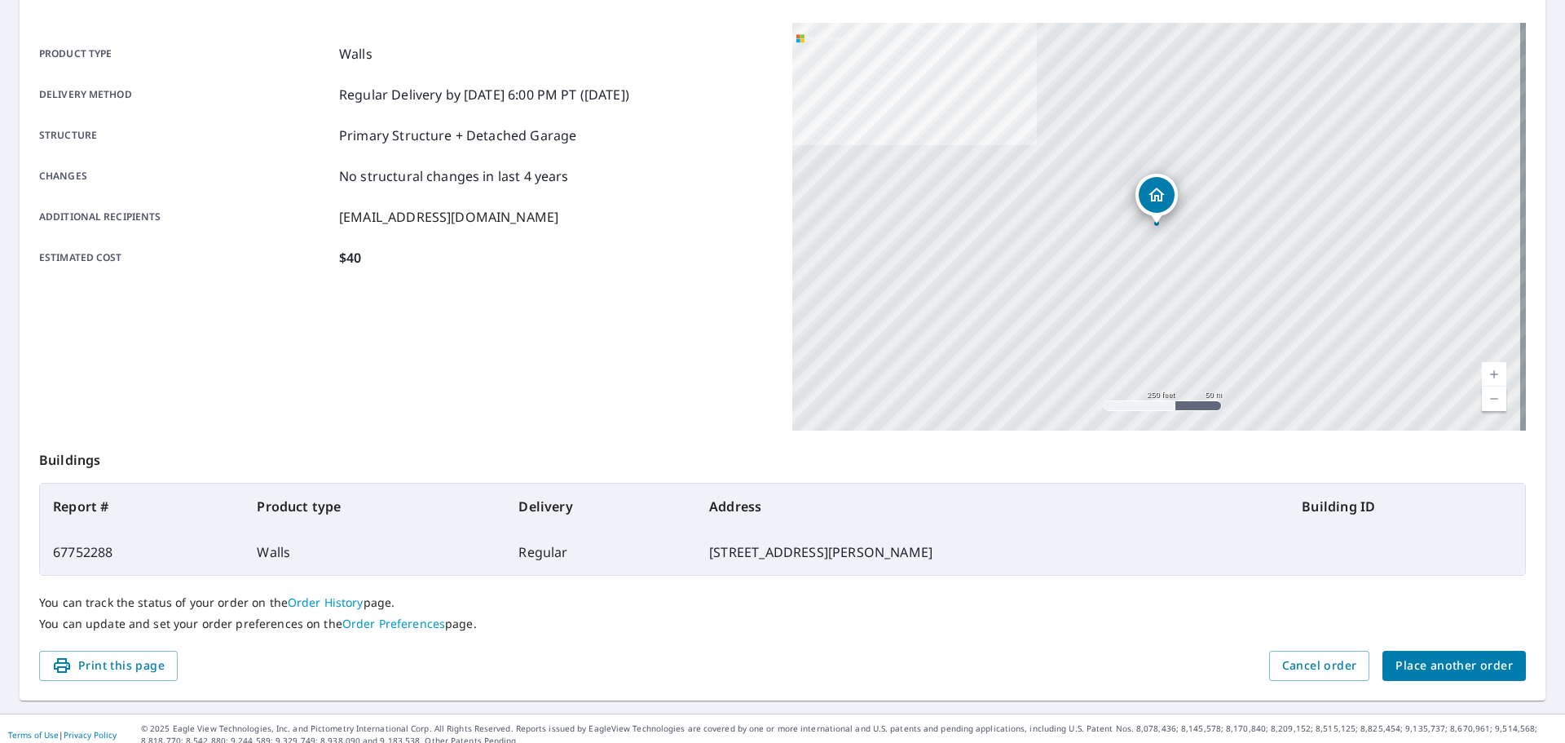
scroll to position [217, 0]
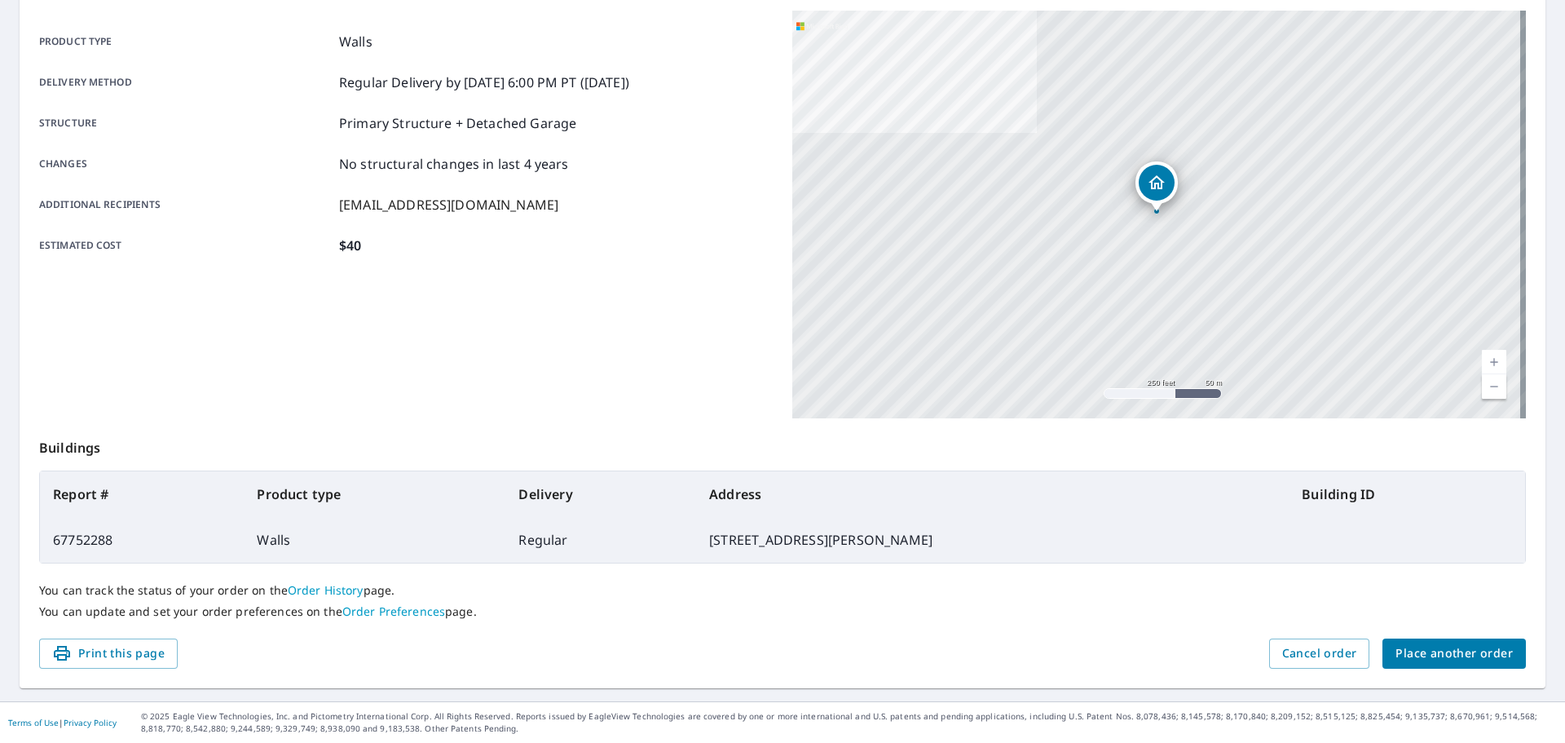
drag, startPoint x: 105, startPoint y: 655, endPoint x: 1199, endPoint y: 635, distance: 1093.6
click at [105, 655] on span "Print this page" at bounding box center [108, 653] width 113 height 20
